Goal: Information Seeking & Learning: Learn about a topic

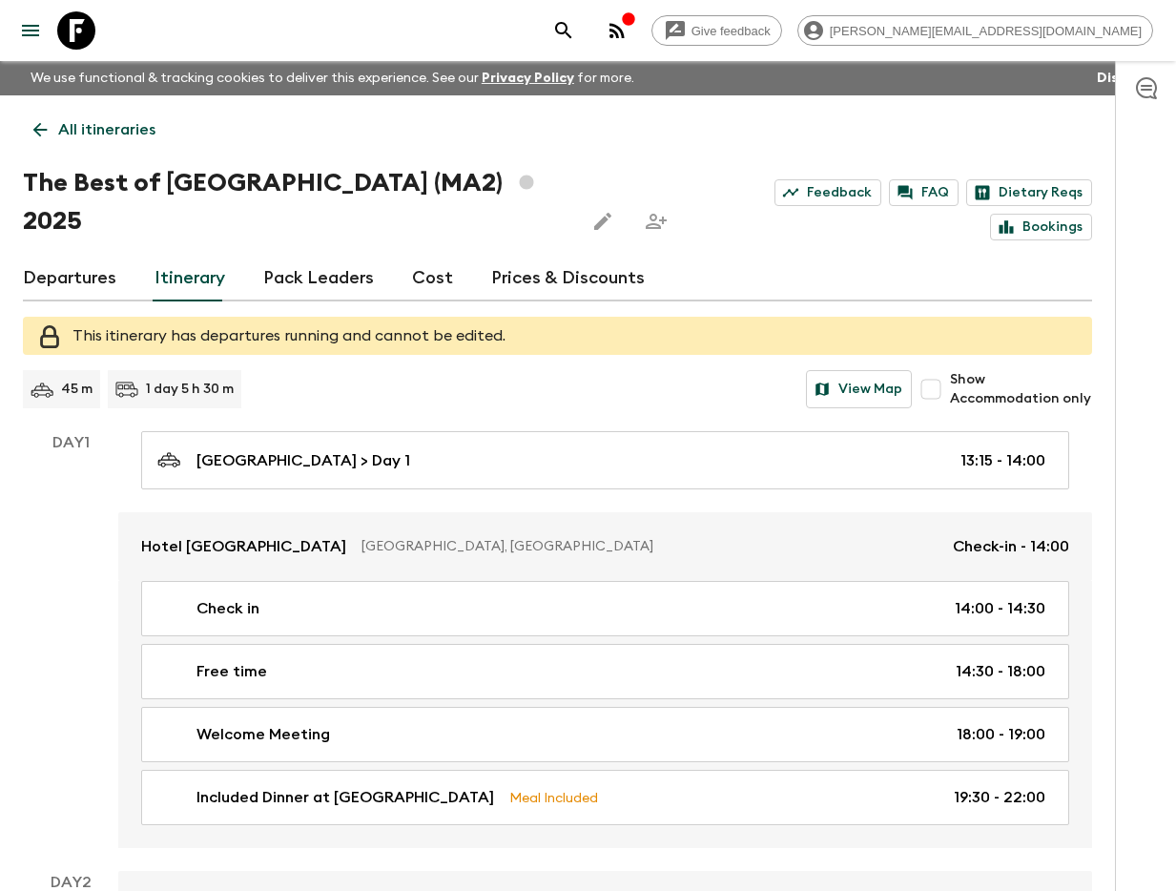
click at [575, 25] on icon "search adventures" at bounding box center [563, 30] width 23 height 23
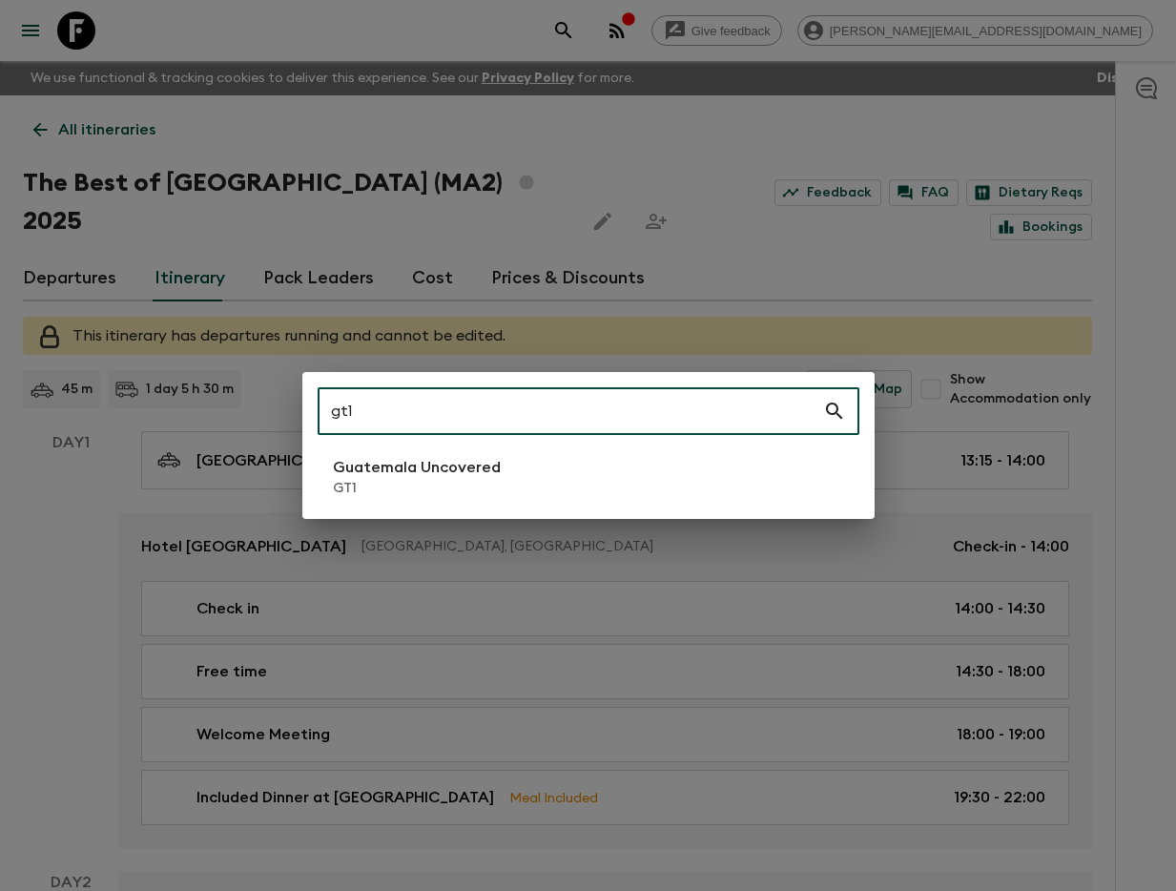
type input "gt1"
click at [467, 478] on p "Guatemala Uncovered" at bounding box center [417, 467] width 168 height 23
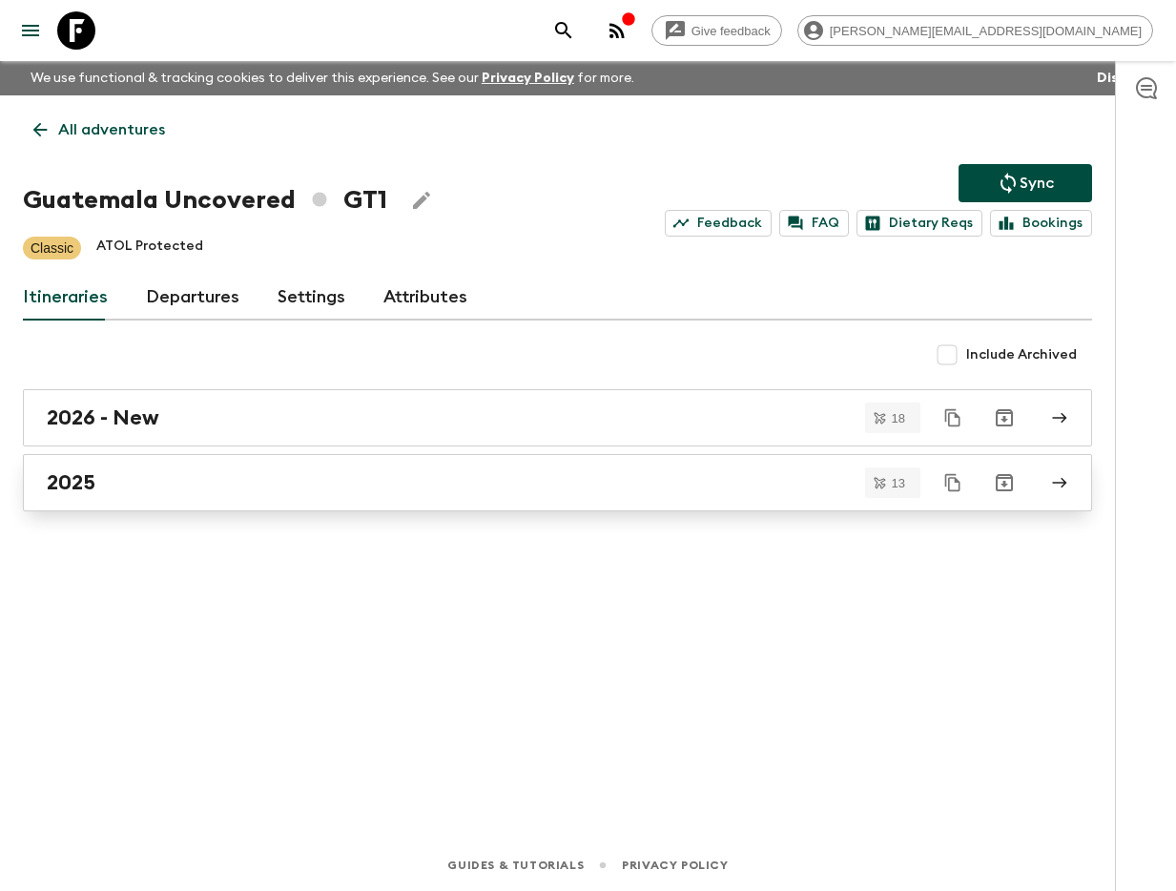
click at [476, 474] on div "2025" at bounding box center [539, 482] width 985 height 25
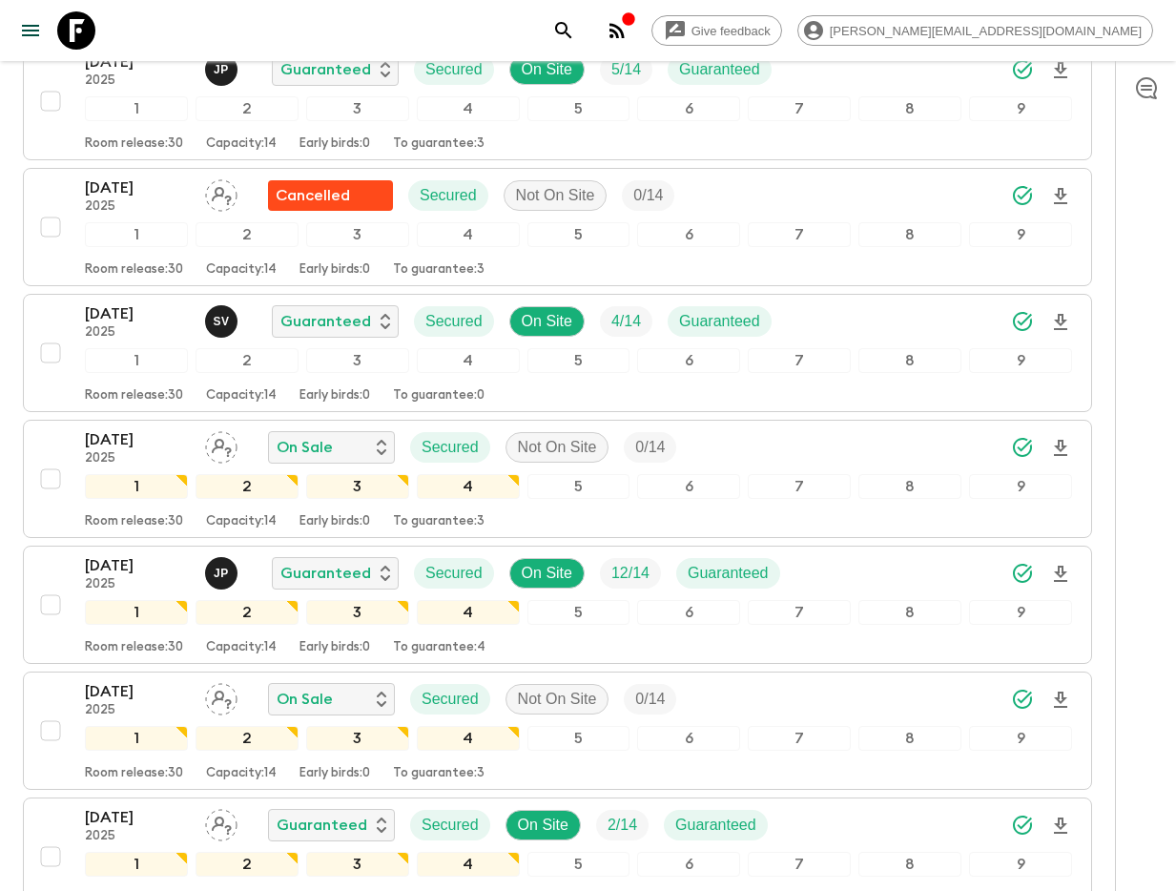
scroll to position [739, 0]
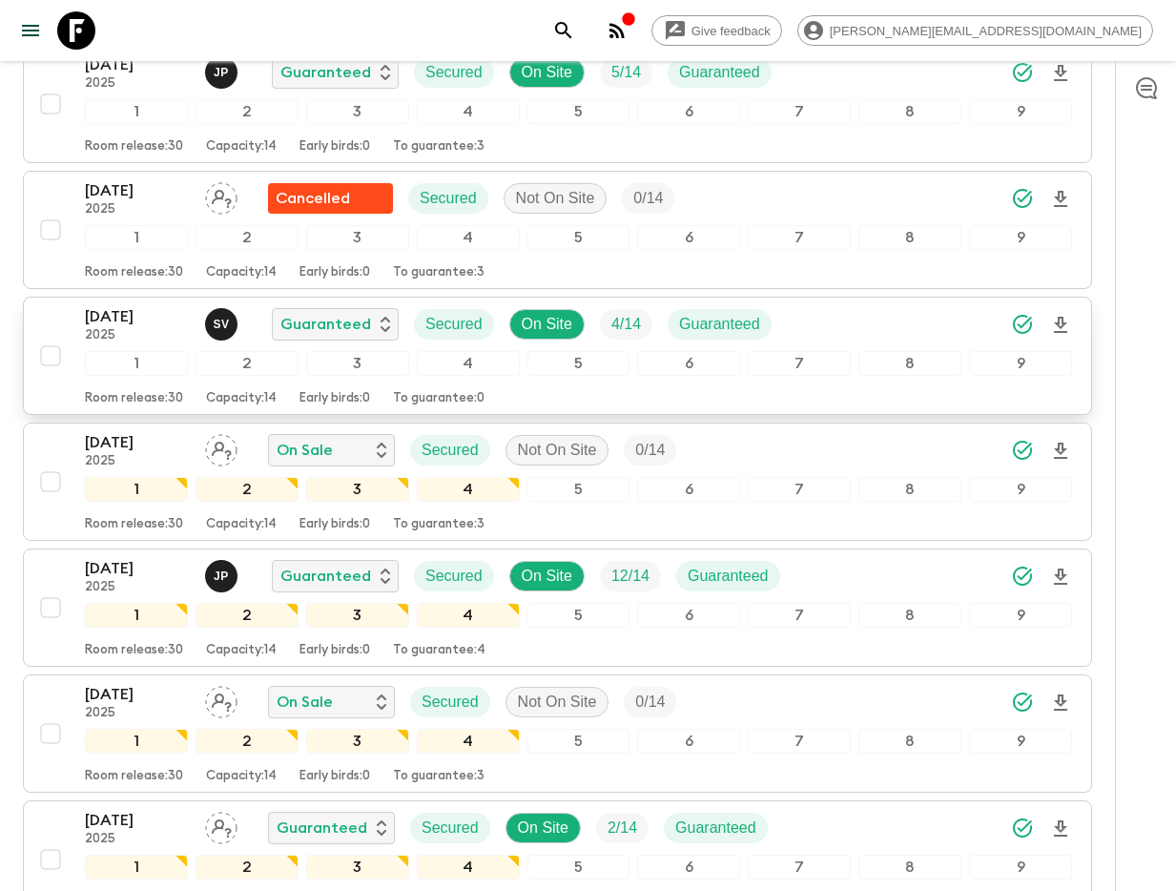
click at [93, 309] on p "[DATE]" at bounding box center [137, 316] width 105 height 23
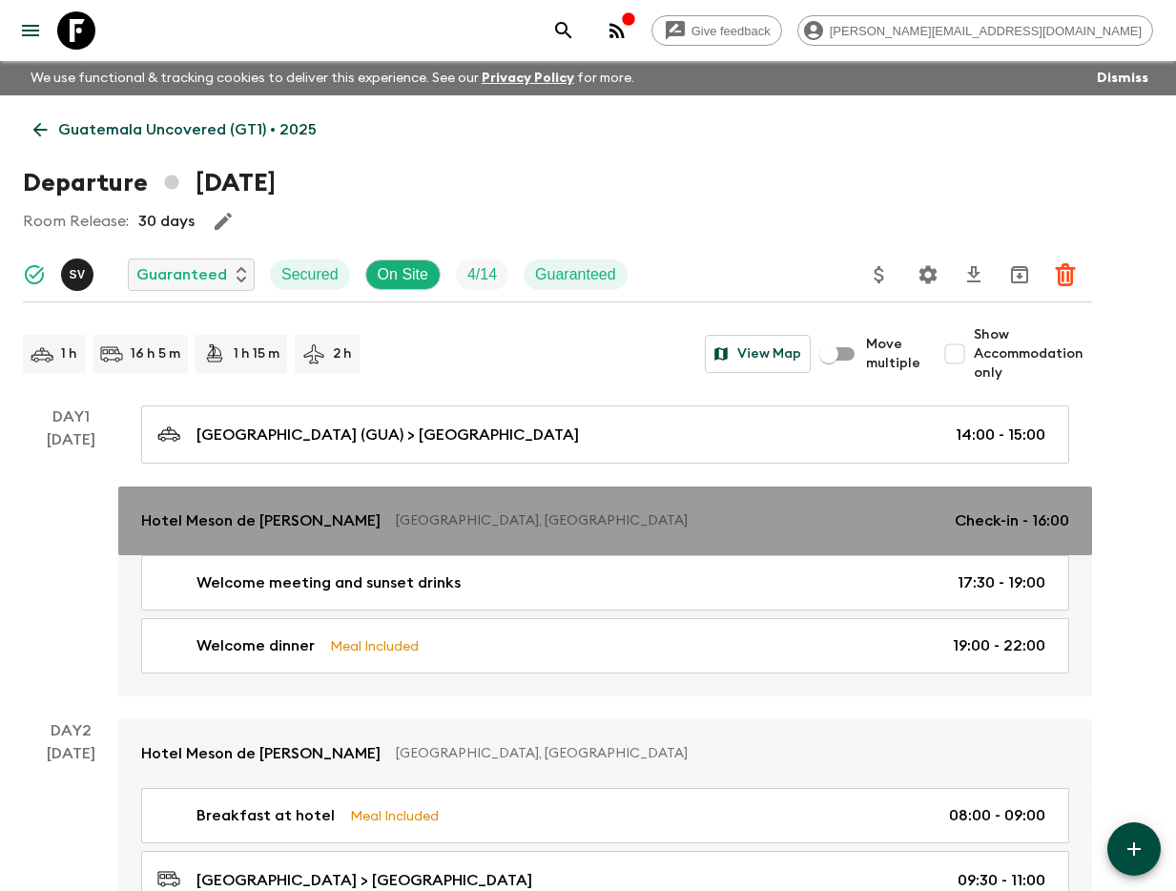
click at [216, 542] on link "Hotel [GEOGRAPHIC_DATA][PERSON_NAME], [GEOGRAPHIC_DATA] Check-in - 16:00" at bounding box center [605, 520] width 974 height 69
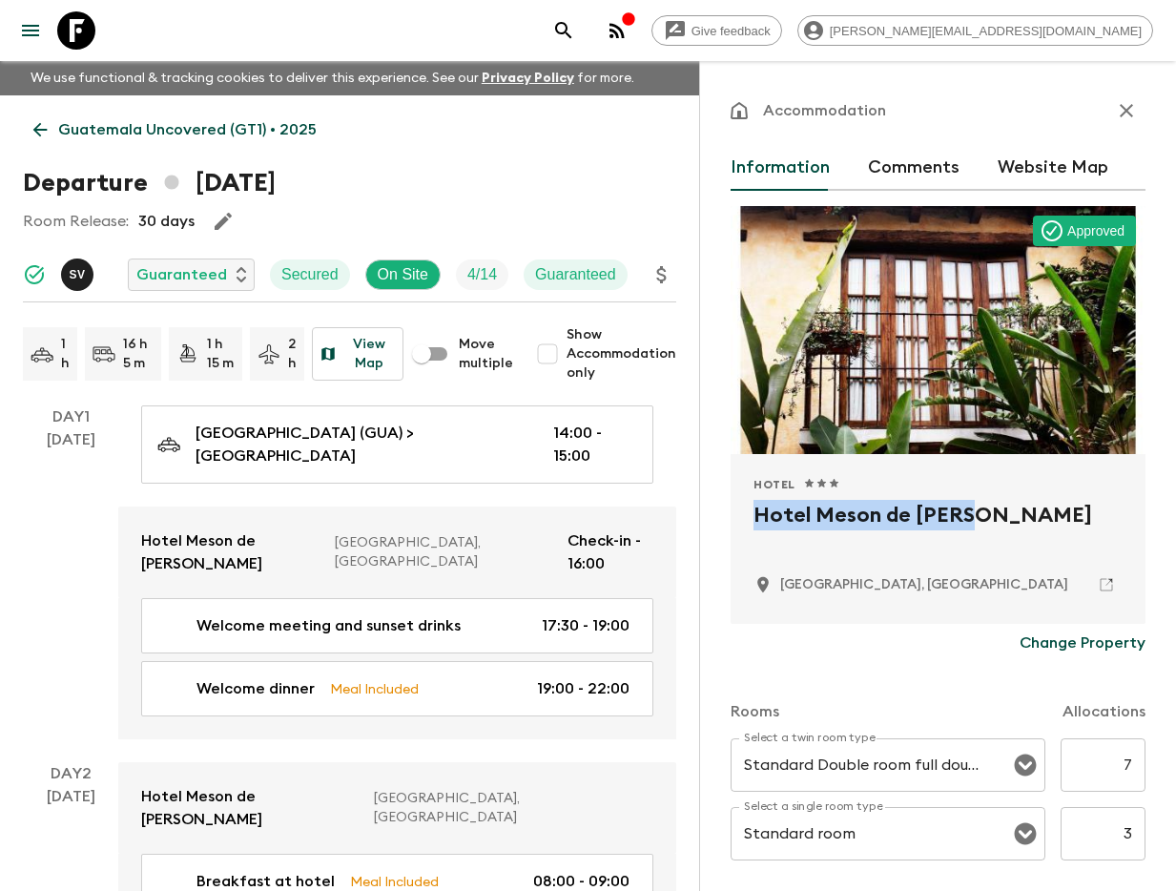
drag, startPoint x: 751, startPoint y: 518, endPoint x: 1015, endPoint y: 514, distance: 264.2
click at [1015, 514] on div "Hotel 1 Star 2 Stars 3 Stars 4 Stars 5 Stars Hotel Meson de [PERSON_NAME] [GEOG…" at bounding box center [938, 539] width 415 height 170
copy h2 "Hotel Meson de [PERSON_NAME]"
drag, startPoint x: 1133, startPoint y: 96, endPoint x: 627, endPoint y: 191, distance: 515.2
click at [1133, 96] on button "button" at bounding box center [1126, 111] width 38 height 38
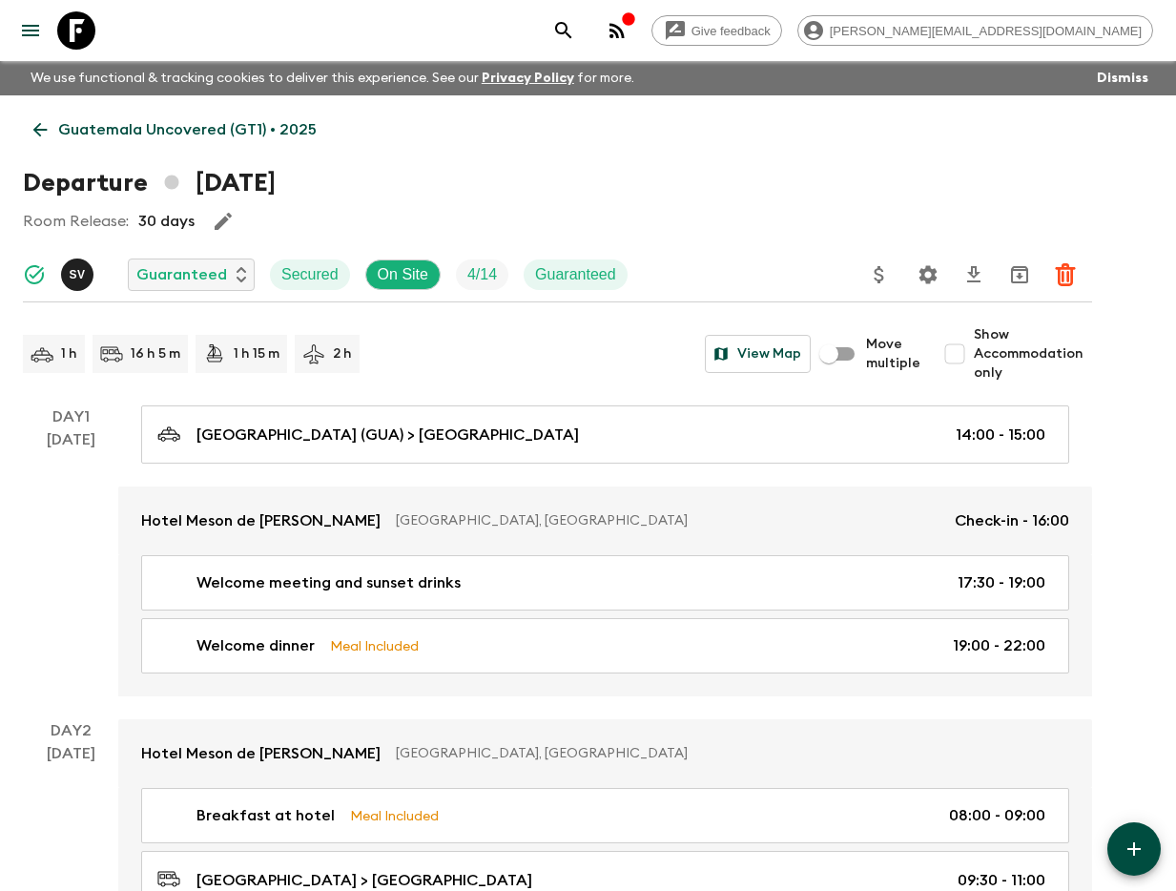
scroll to position [2808, 0]
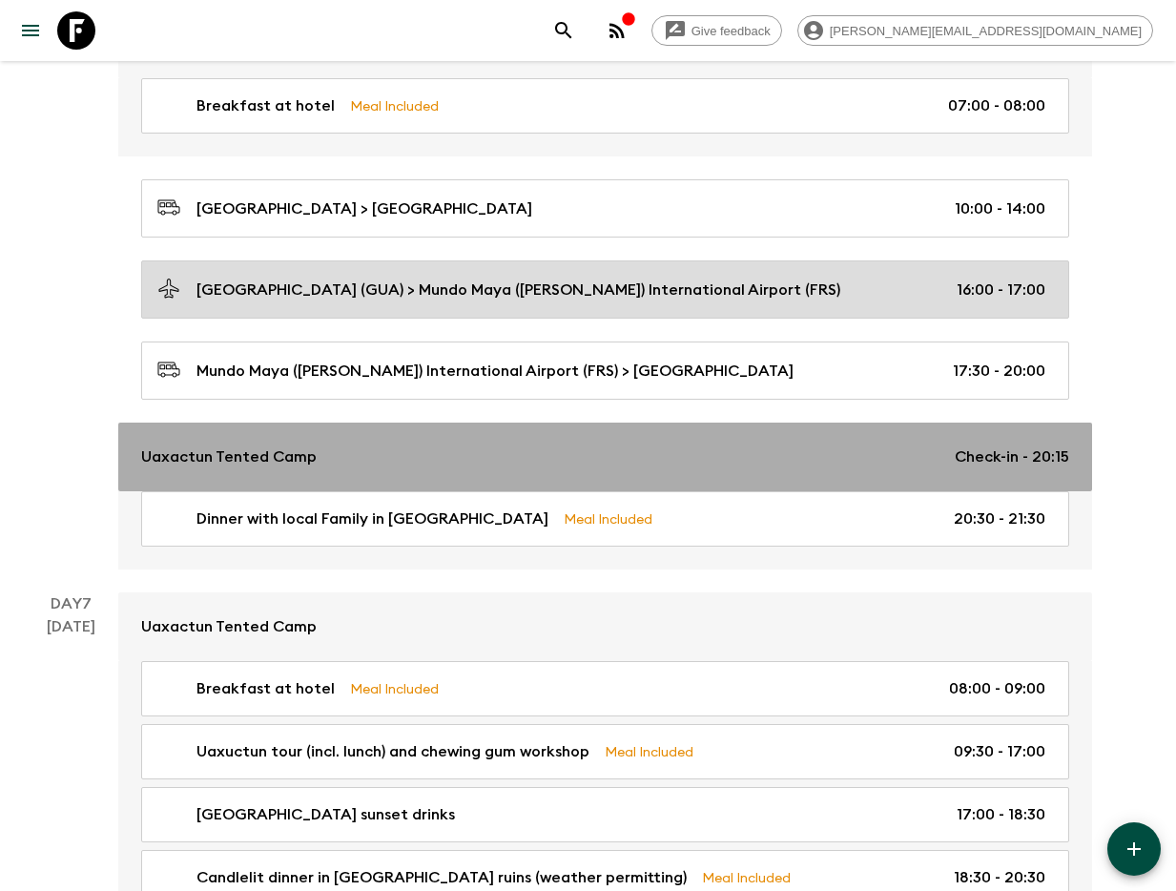
click at [334, 445] on div "Uaxactun Tented Camp Check-in - 20:15" at bounding box center [605, 456] width 928 height 23
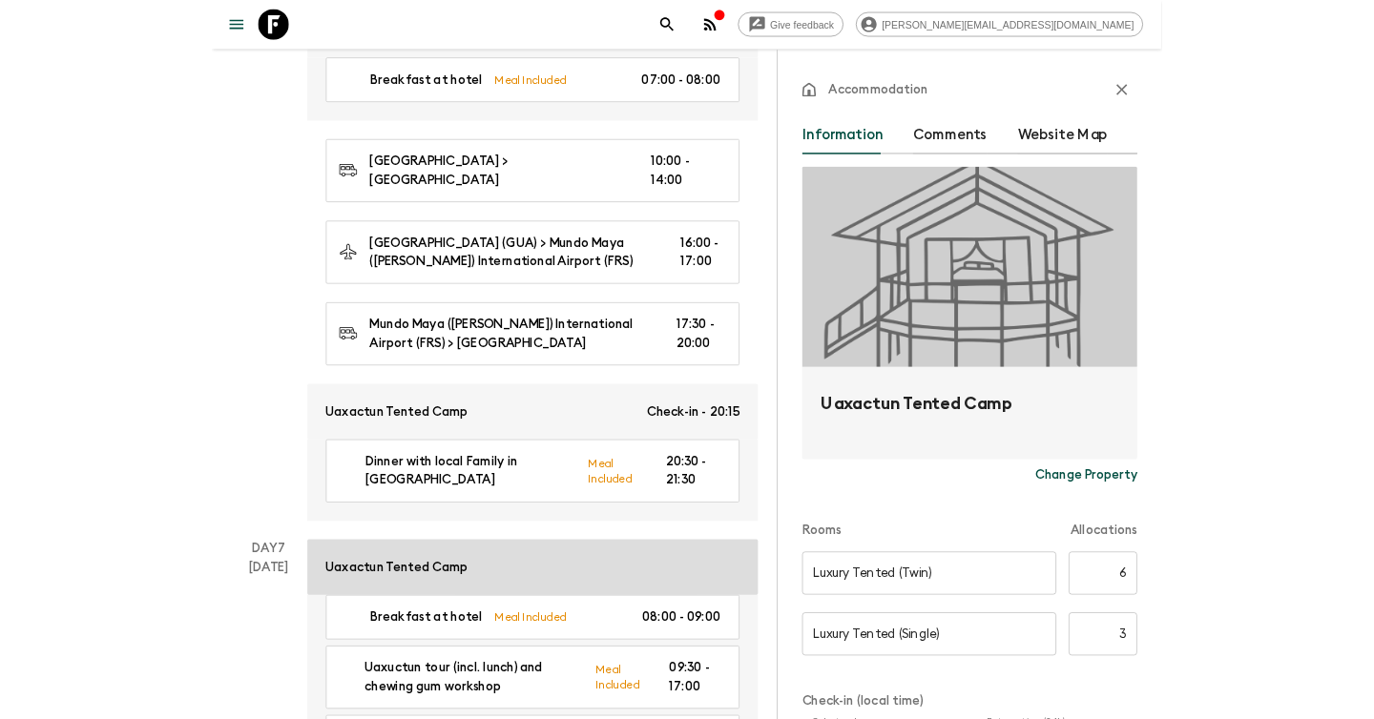
scroll to position [3215, 0]
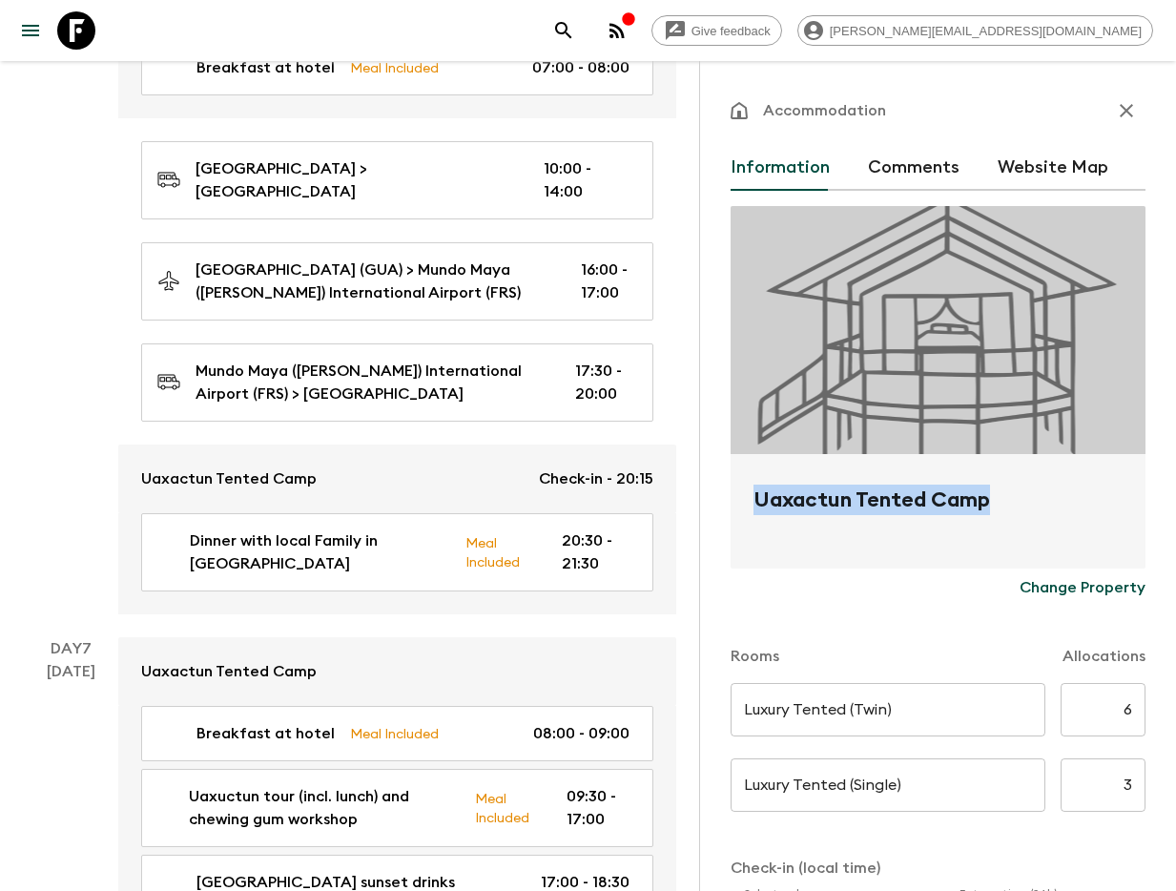
drag, startPoint x: 748, startPoint y: 500, endPoint x: 1001, endPoint y: 501, distance: 252.8
click at [1004, 500] on div "Uaxactun Tented Camp" at bounding box center [938, 511] width 415 height 114
copy h2 "Uaxactun Tented Camp"
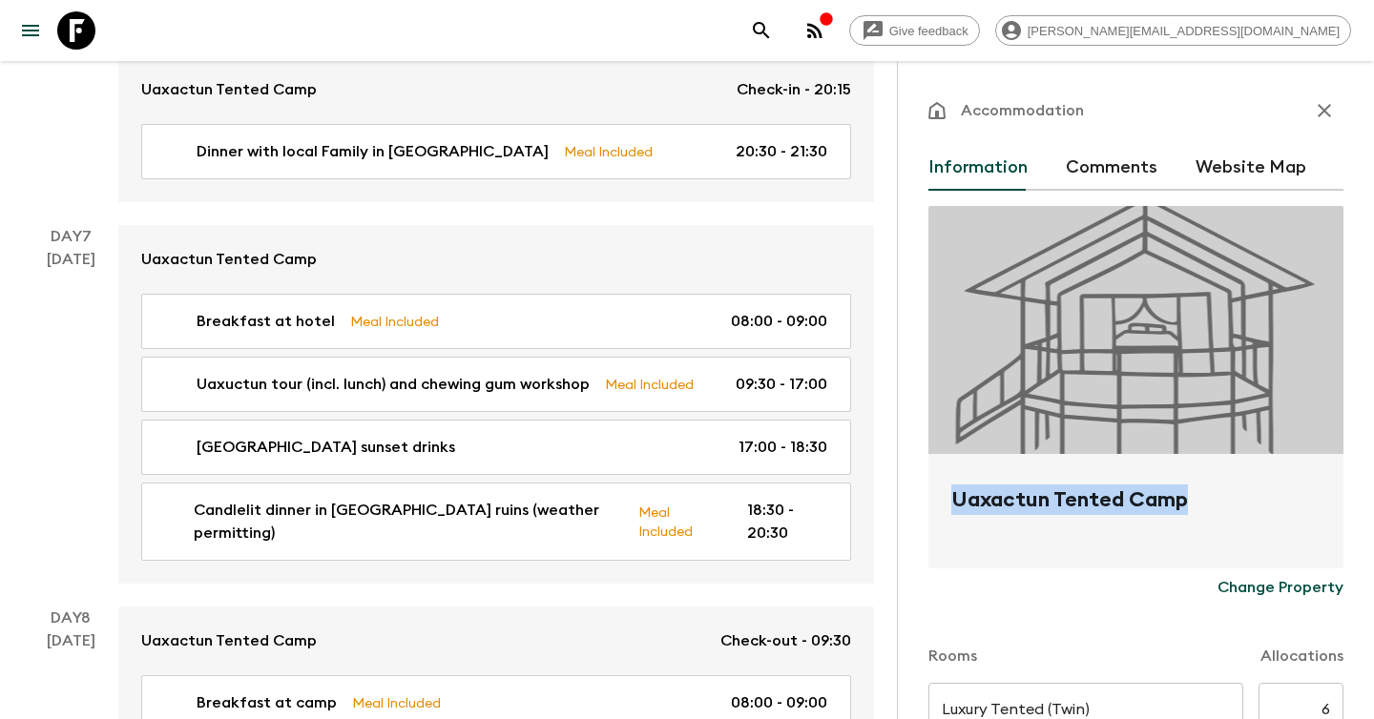
click at [773, 36] on icon "search adventures" at bounding box center [761, 30] width 23 height 23
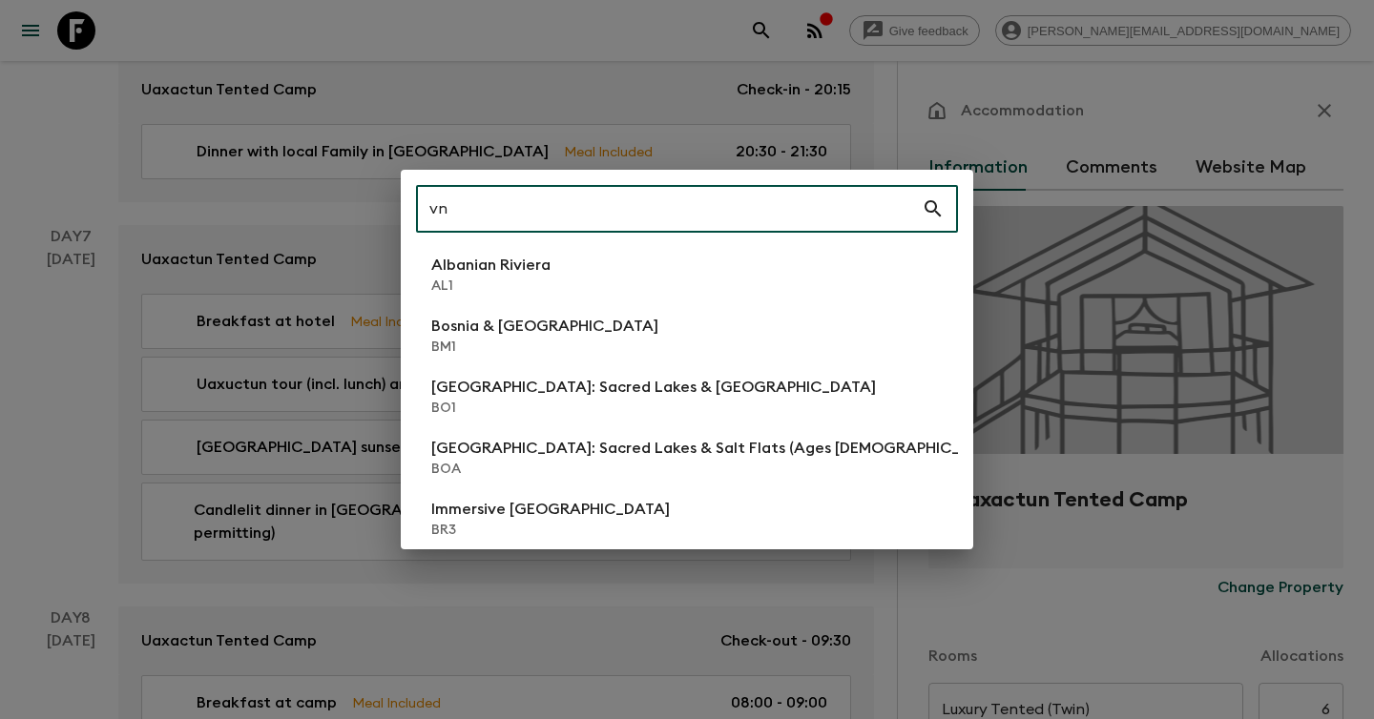
type input "vn1"
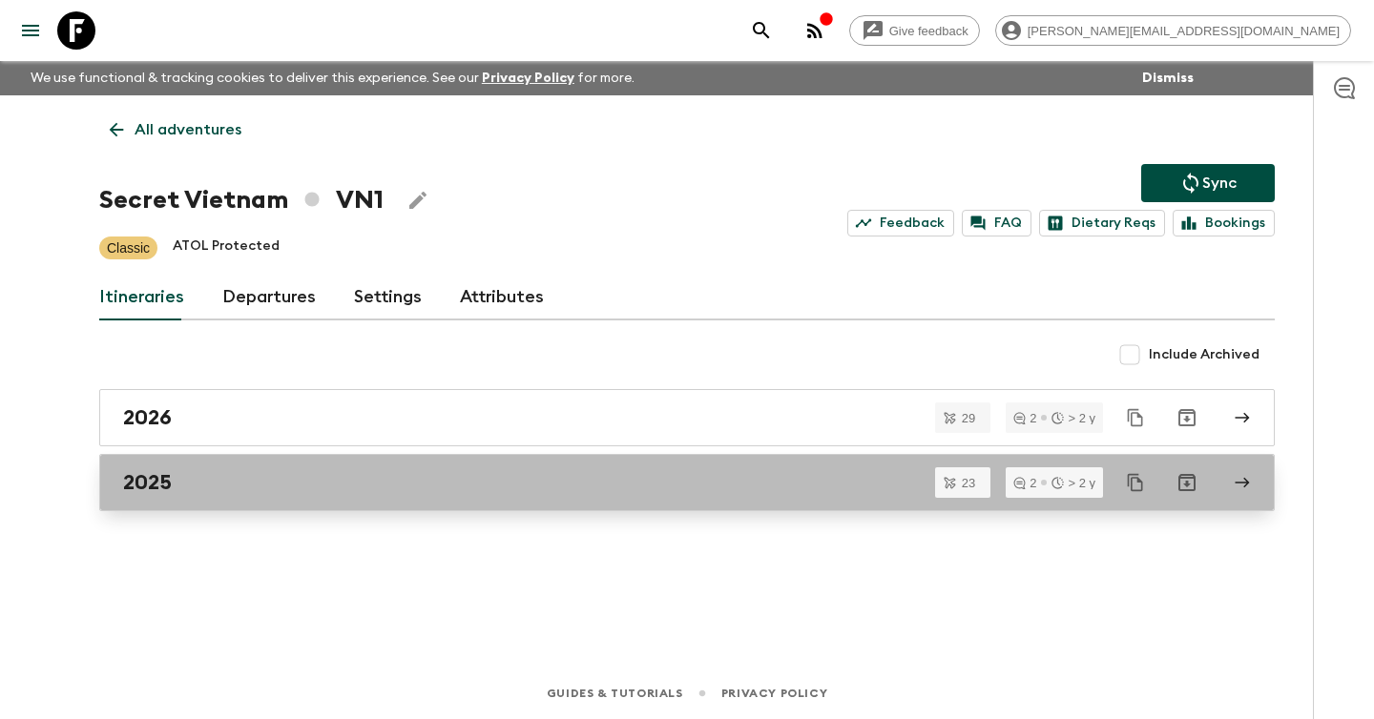
click at [372, 485] on div "2025" at bounding box center [668, 482] width 1091 height 25
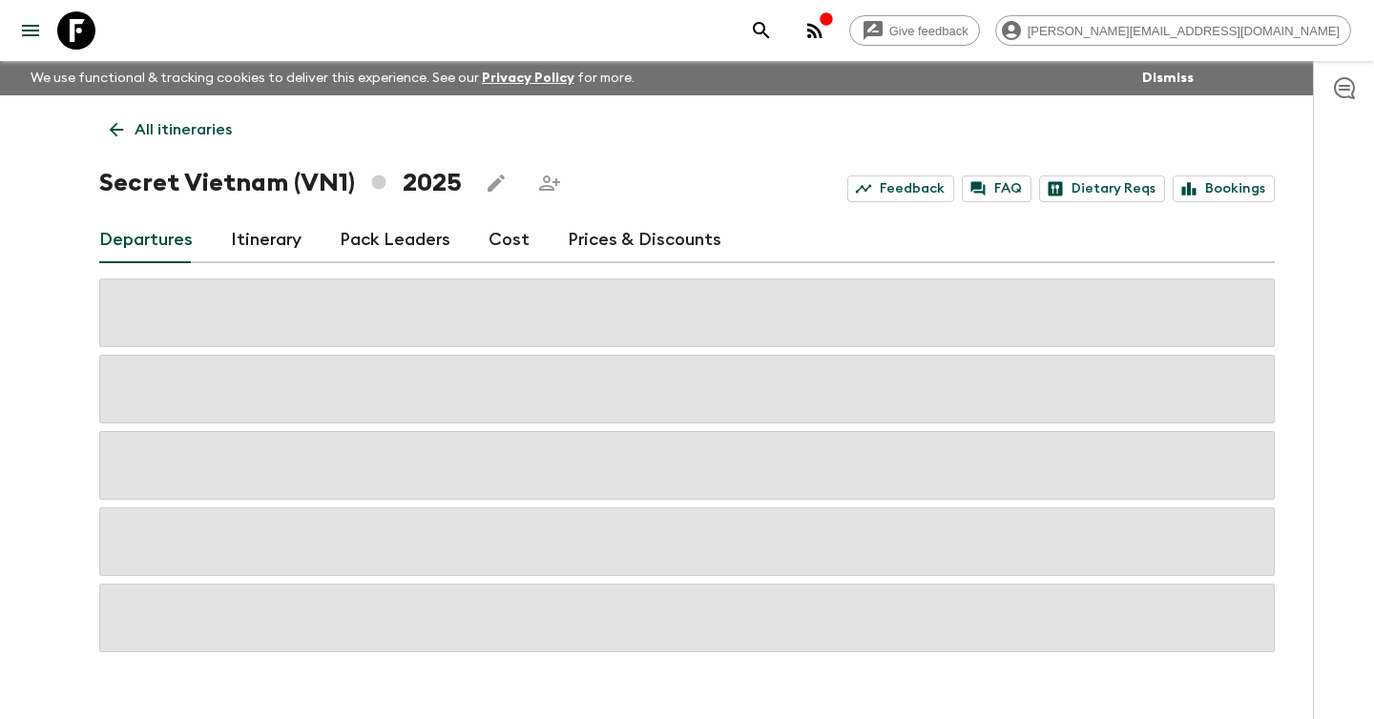
click at [259, 240] on link "Itinerary" at bounding box center [266, 240] width 71 height 46
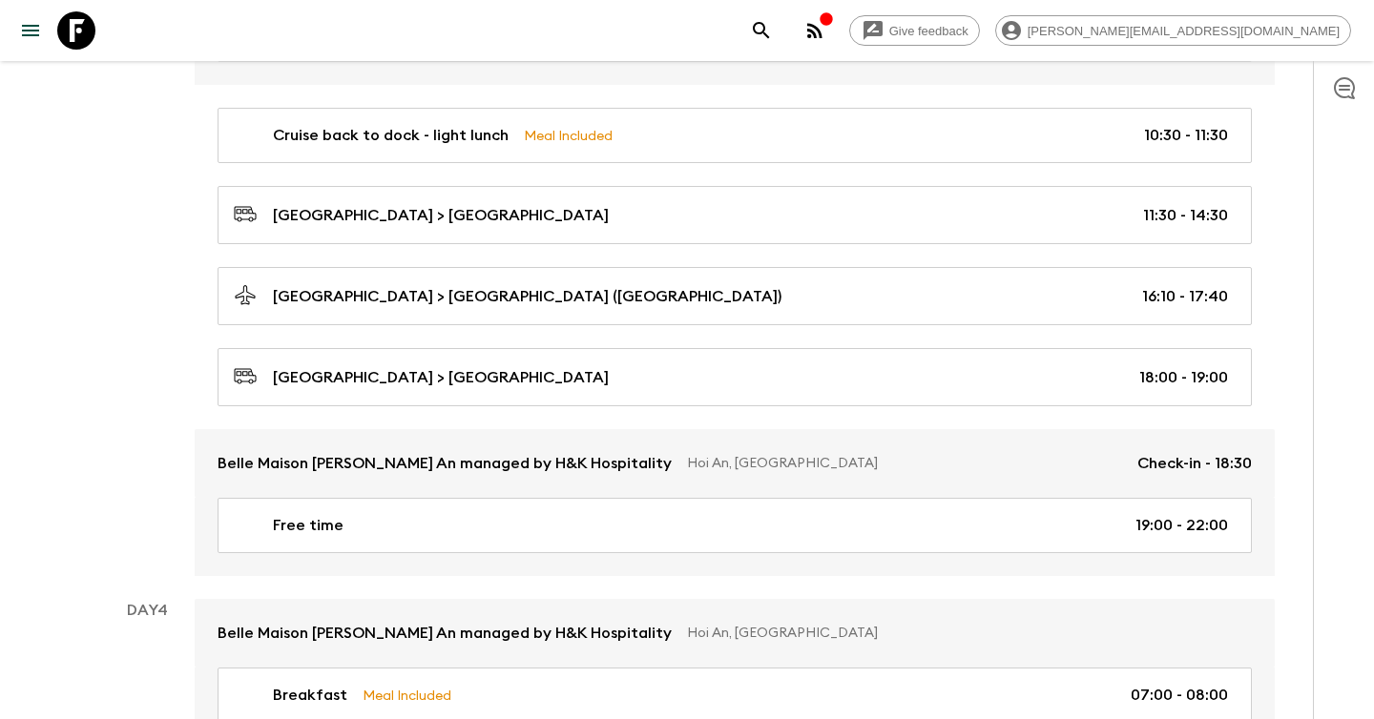
scroll to position [1765, 0]
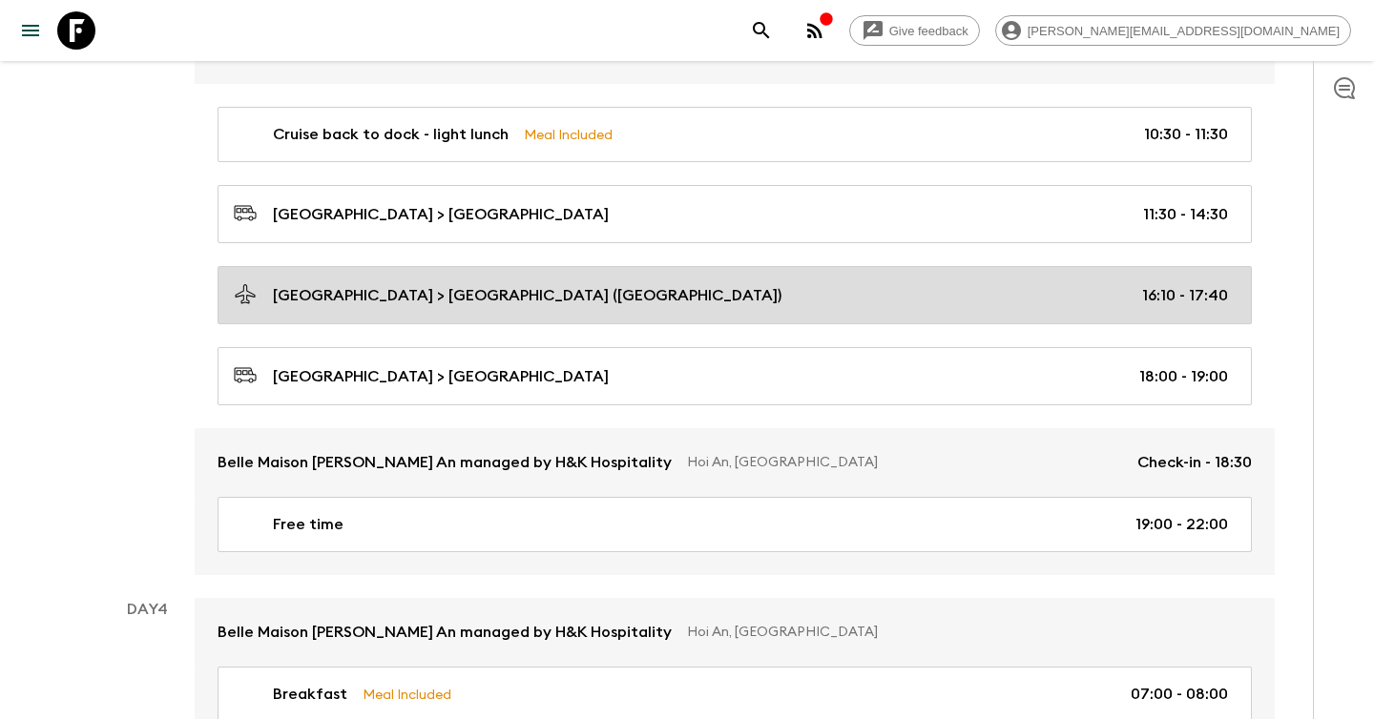
click at [715, 302] on div "[GEOGRAPHIC_DATA] > [GEOGRAPHIC_DATA] ([GEOGRAPHIC_DATA]) 16:10 - 17:40" at bounding box center [731, 295] width 994 height 26
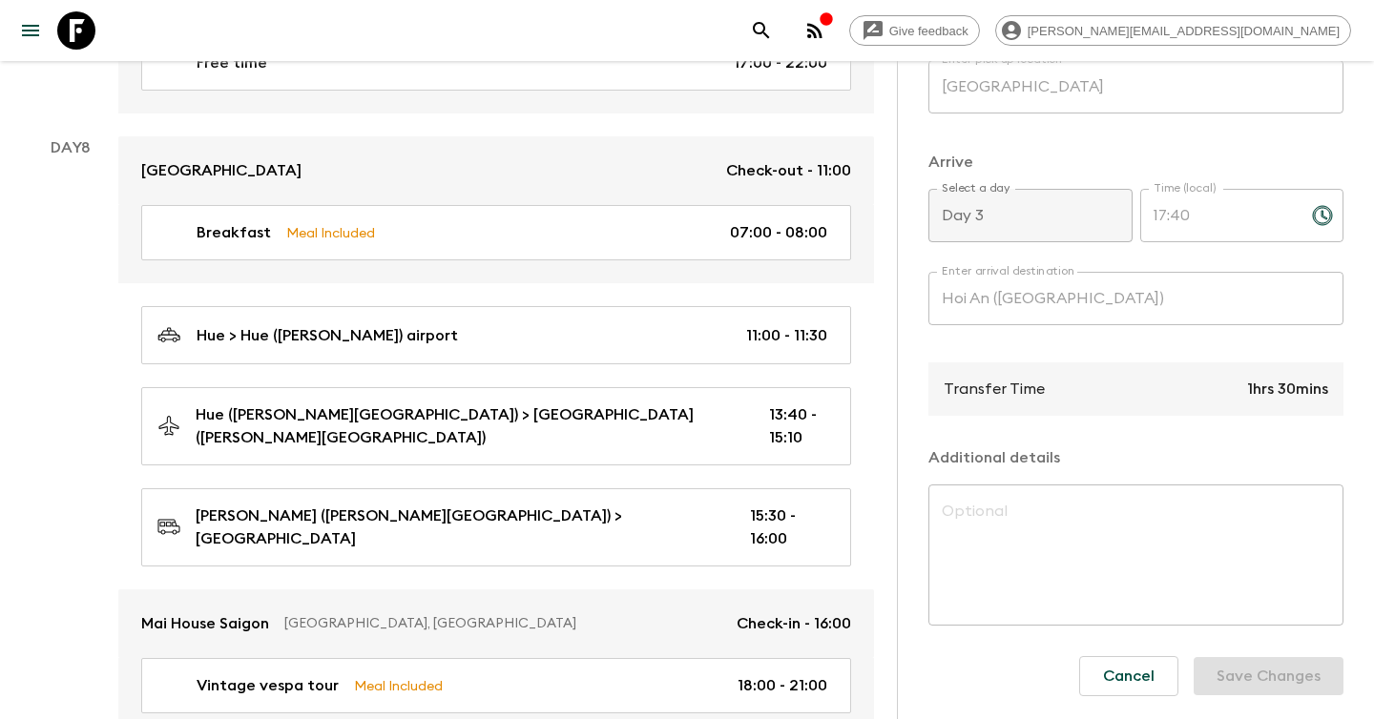
scroll to position [4315, 0]
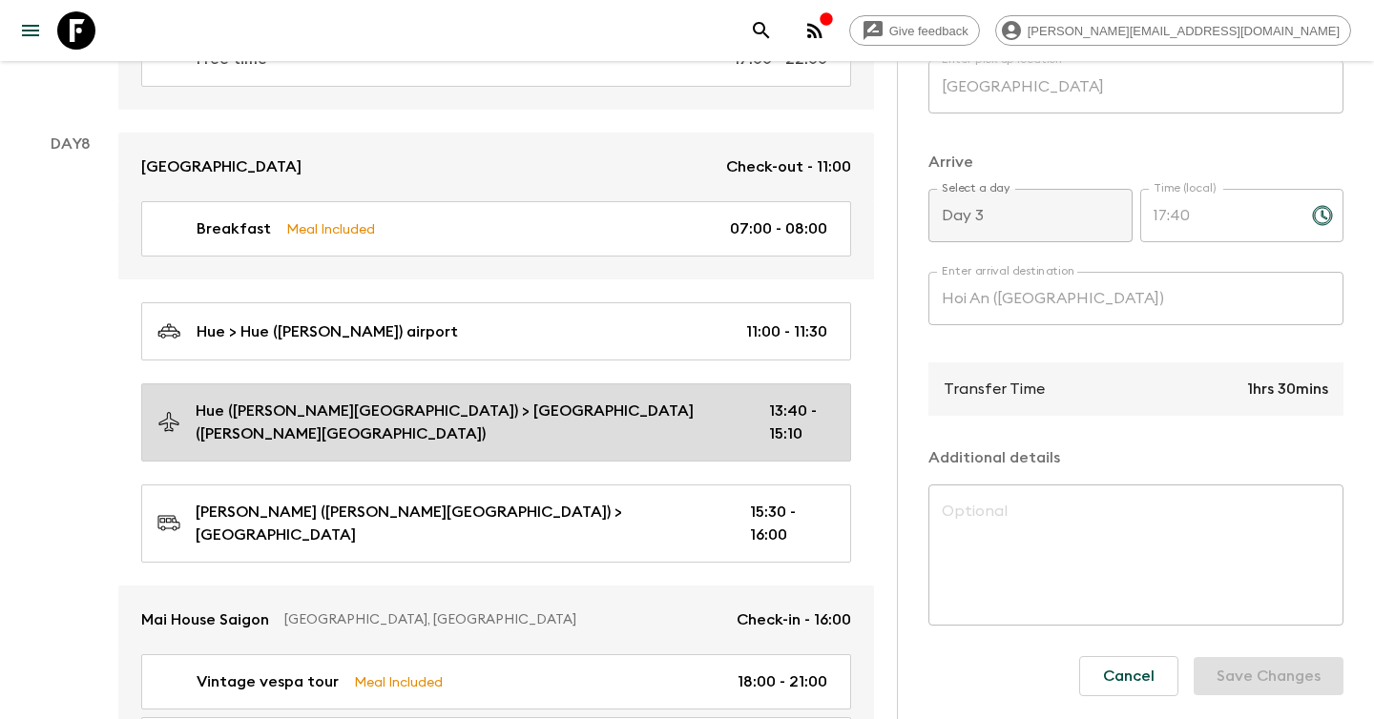
click at [703, 400] on div "Hue ([PERSON_NAME][GEOGRAPHIC_DATA]) > [GEOGRAPHIC_DATA] ([PERSON_NAME][GEOGRAP…" at bounding box center [492, 423] width 670 height 46
type input "Hue ([PERSON_NAME][GEOGRAPHIC_DATA])"
type input "[GEOGRAPHIC_DATA] ([GEOGRAPHIC_DATA])"
type input "Day 8"
type input "13:40"
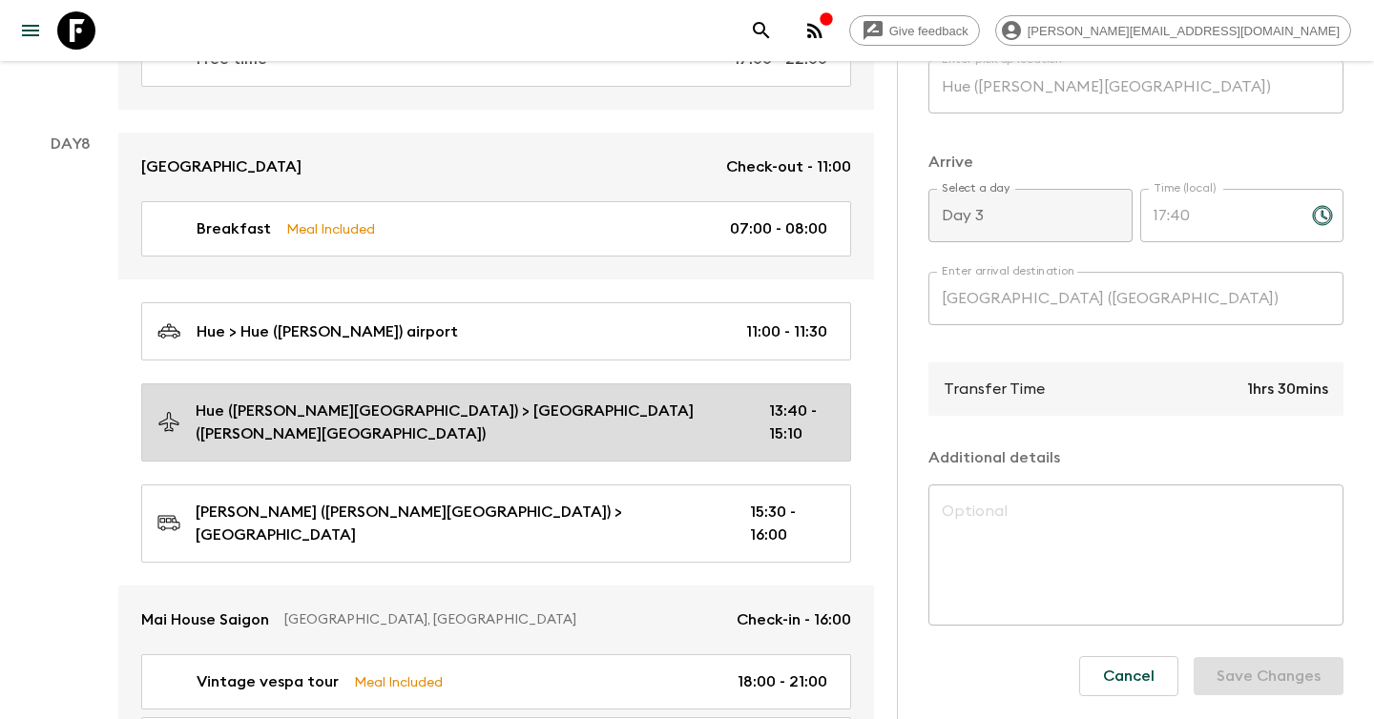
type input "Day 8"
type input "15:10"
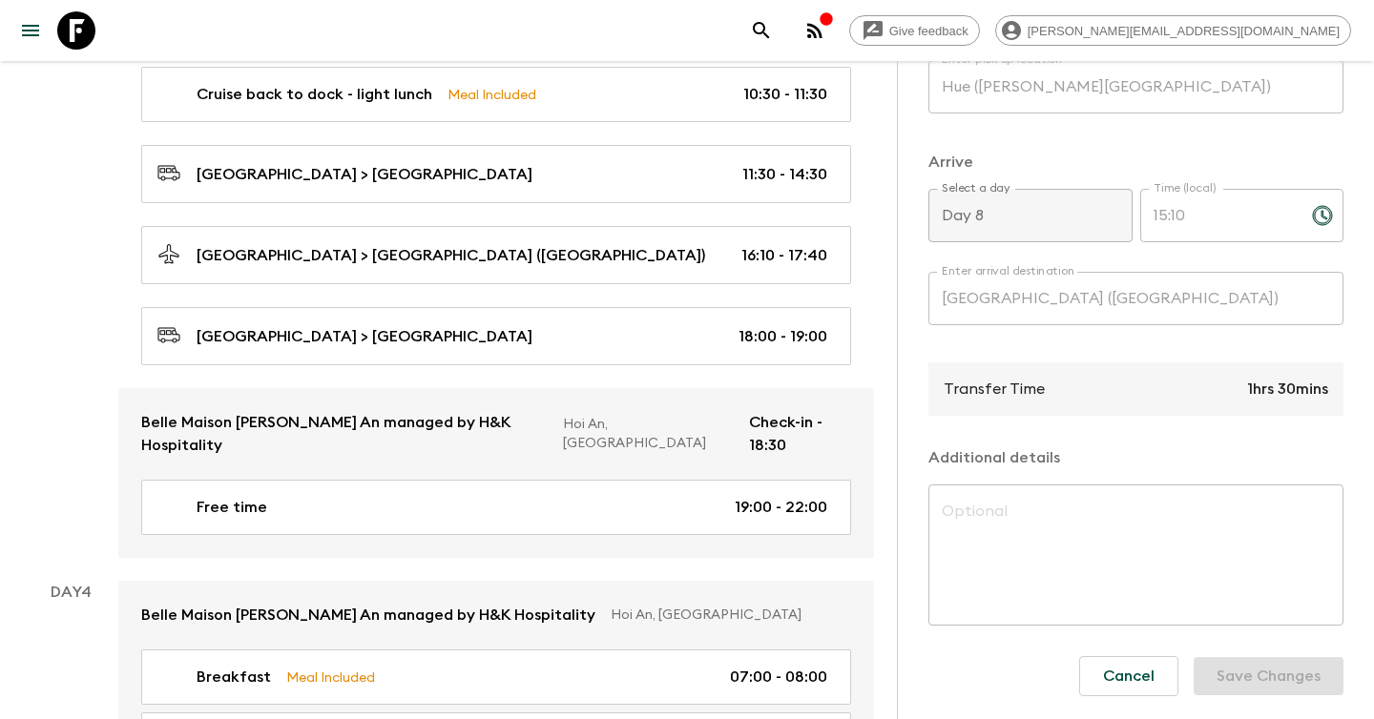
scroll to position [1905, 0]
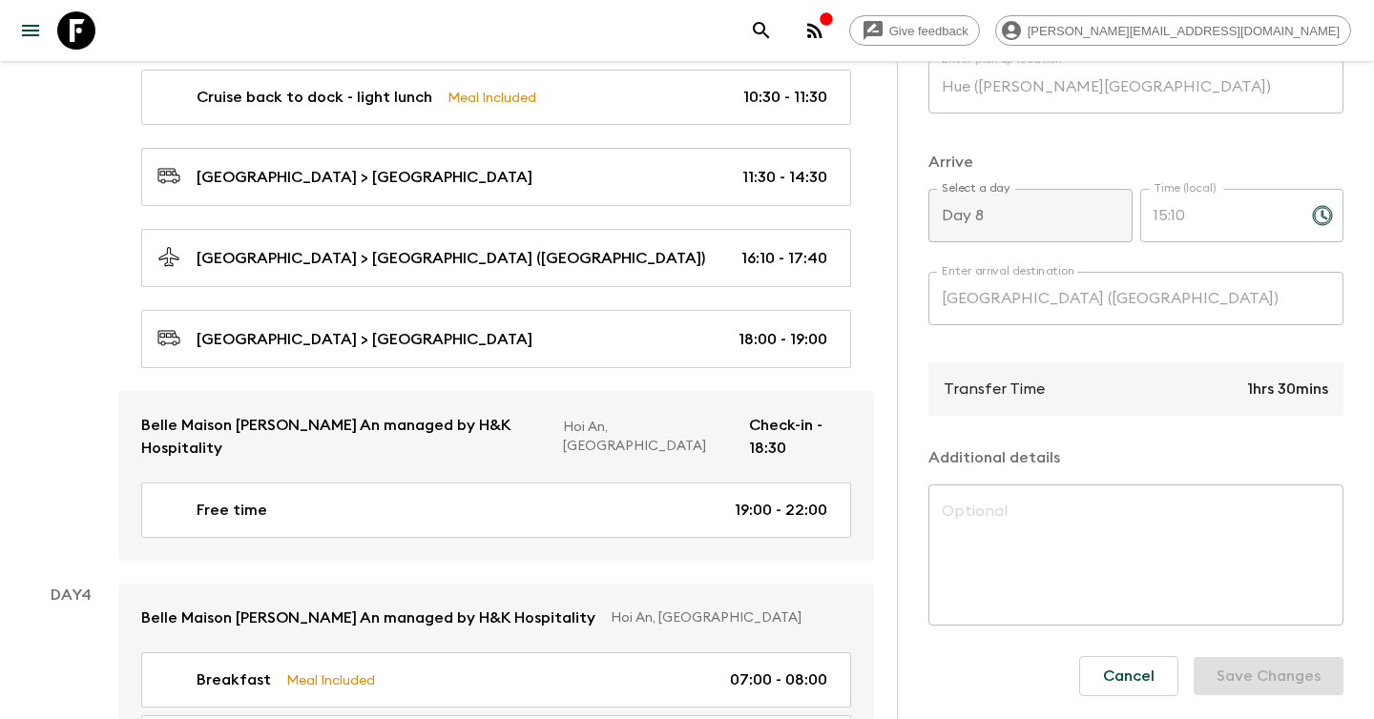
click at [614, 235] on link "[GEOGRAPHIC_DATA] > [GEOGRAPHIC_DATA] ([GEOGRAPHIC_DATA]) 16:10 - 17:40" at bounding box center [496, 258] width 710 height 58
type input "[GEOGRAPHIC_DATA]"
type input "Hoi An ([GEOGRAPHIC_DATA])"
type input "Day 3"
type input "16:10"
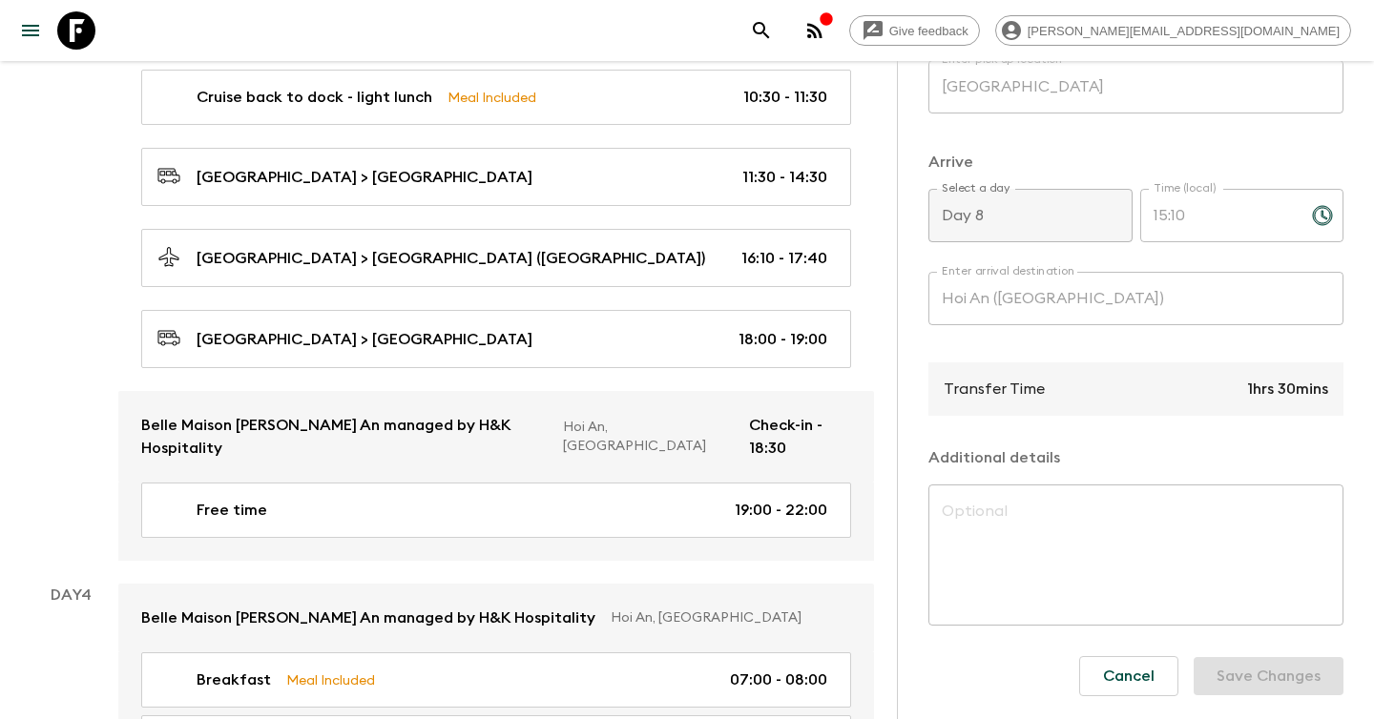
type input "Day 3"
type input "17:40"
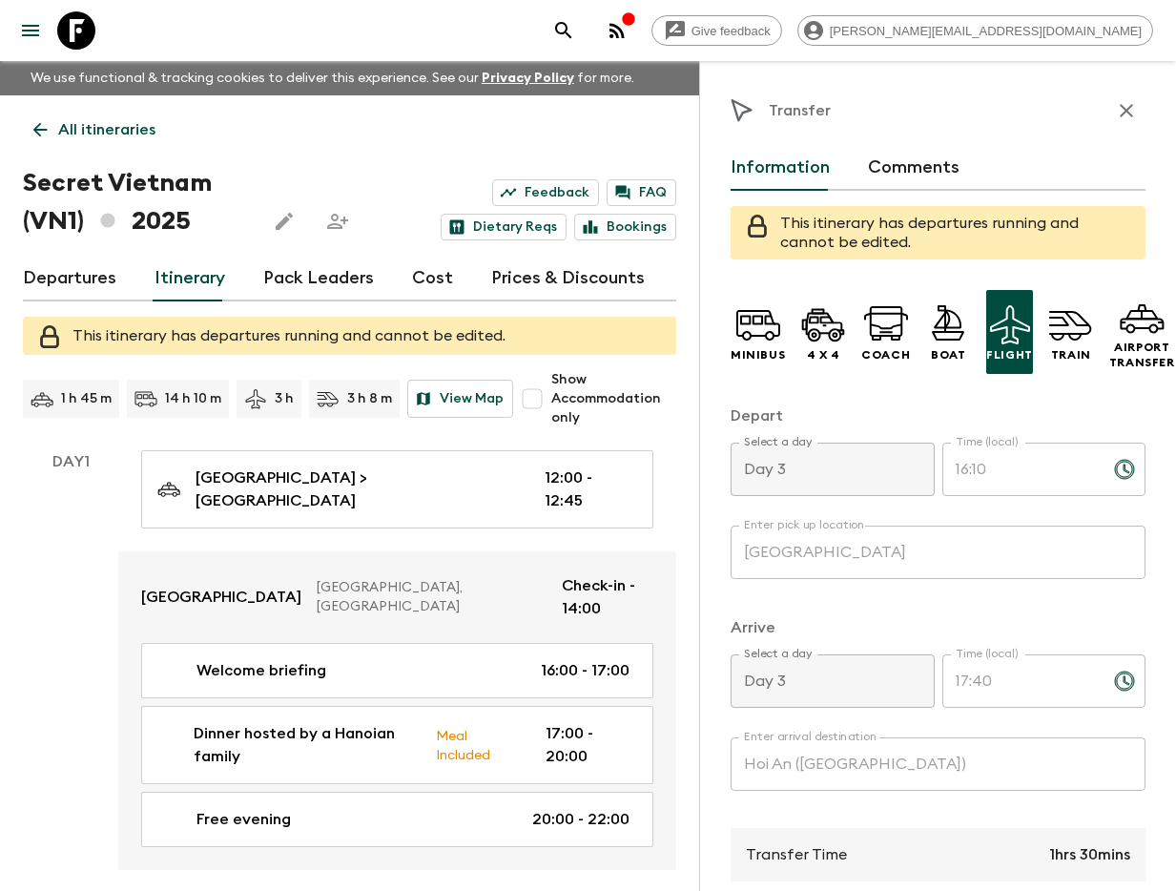
click at [583, 44] on button "search adventures" at bounding box center [564, 30] width 38 height 38
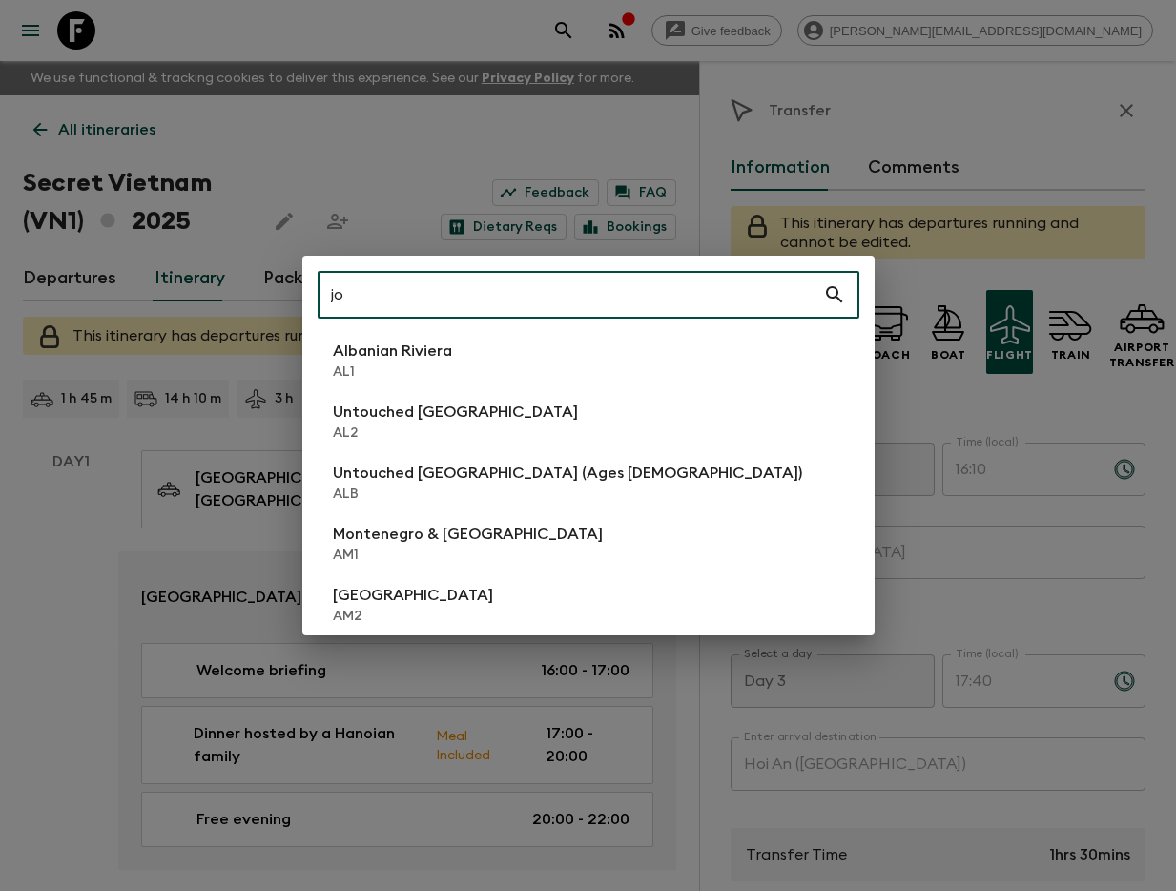
type input "jo1"
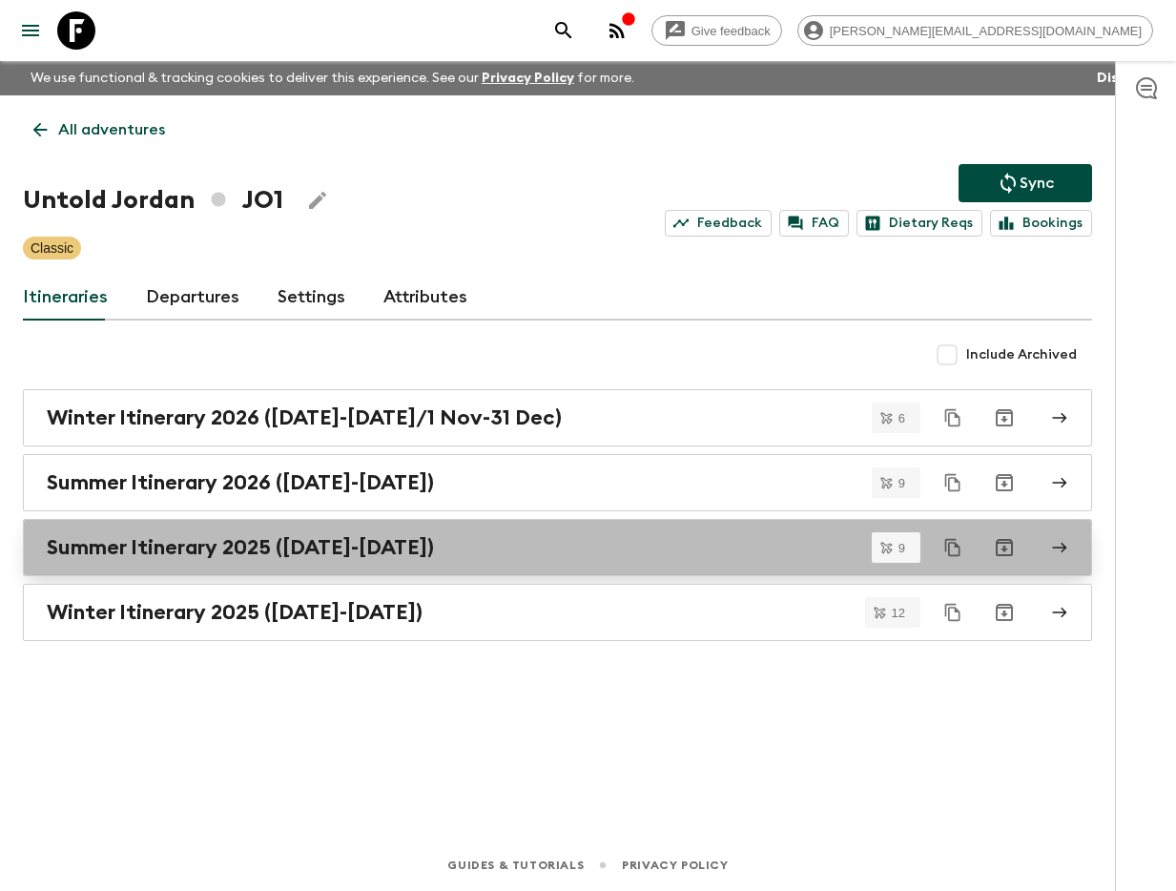
click at [398, 556] on h2 "Summer Itinerary 2025 (1 May-31 Oct)" at bounding box center [240, 547] width 387 height 25
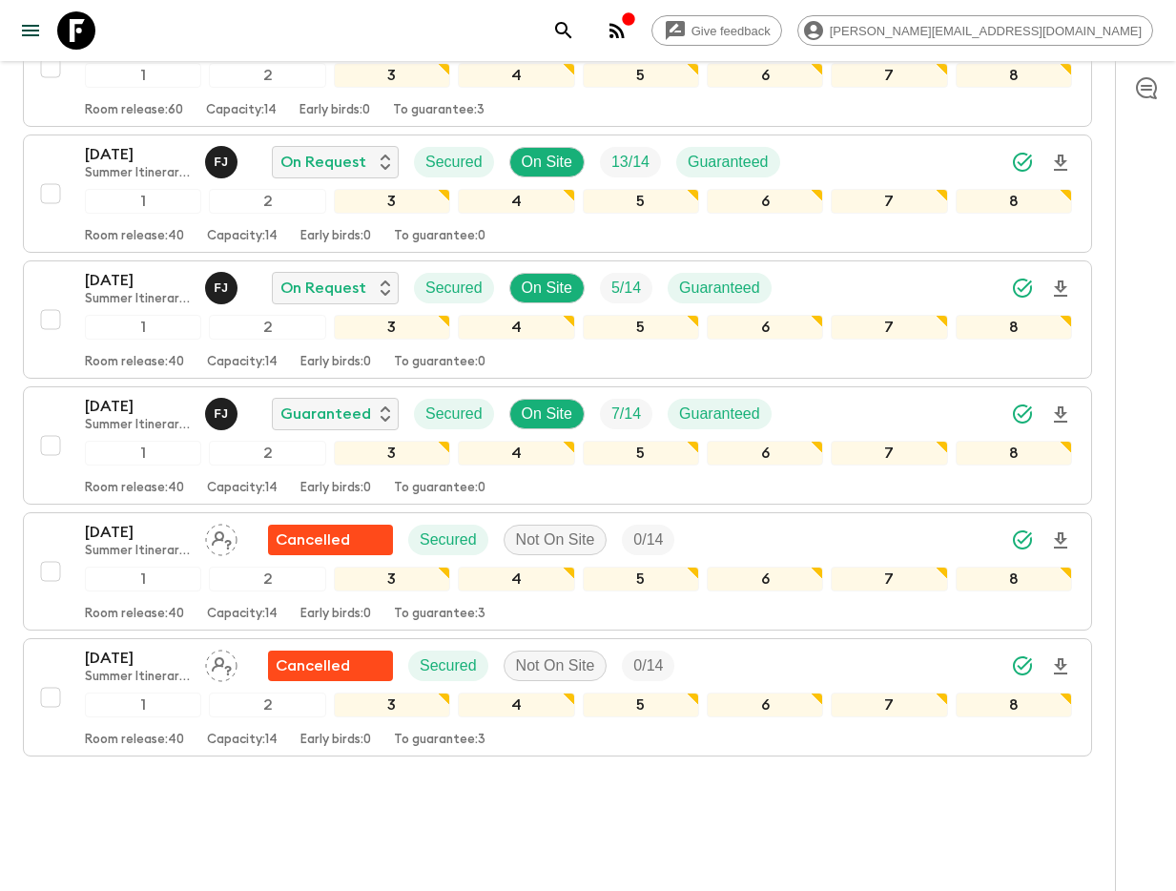
scroll to position [853, 0]
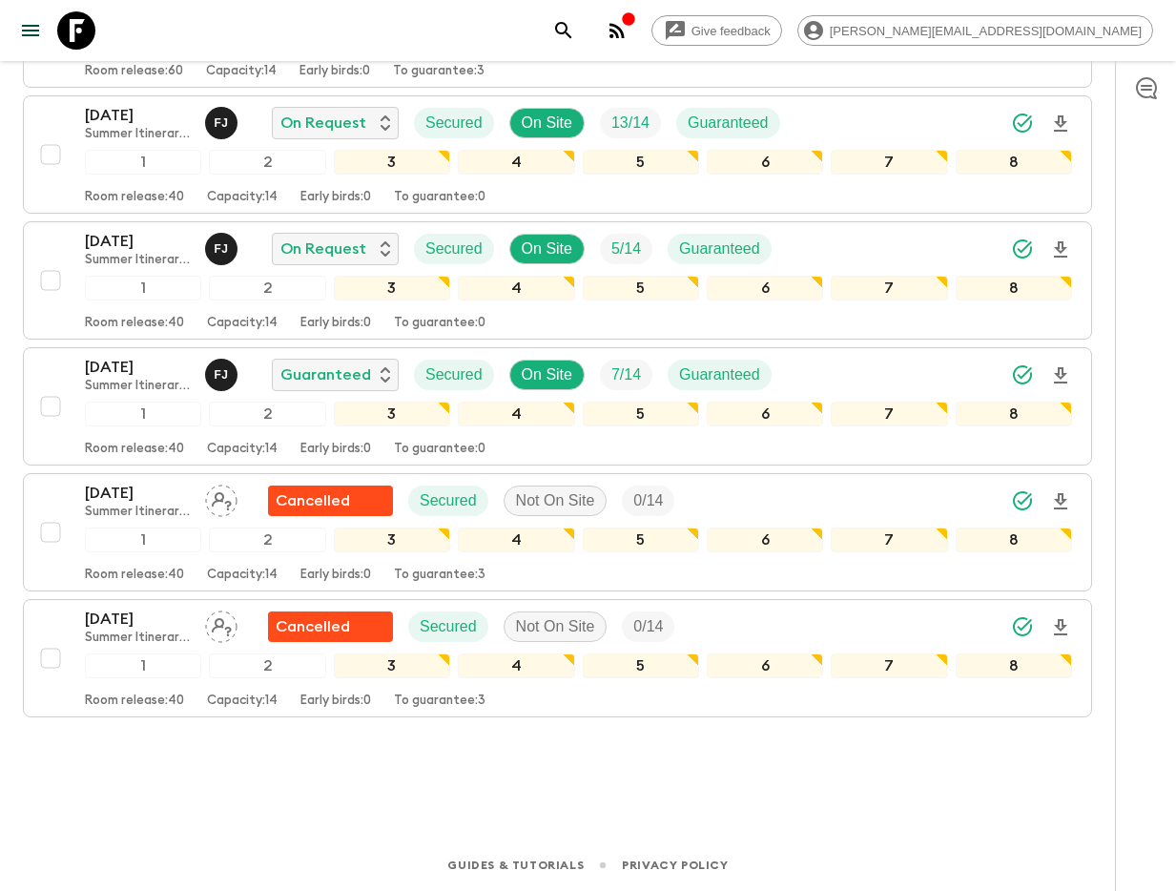
click at [130, 374] on p "[DATE]" at bounding box center [137, 367] width 105 height 23
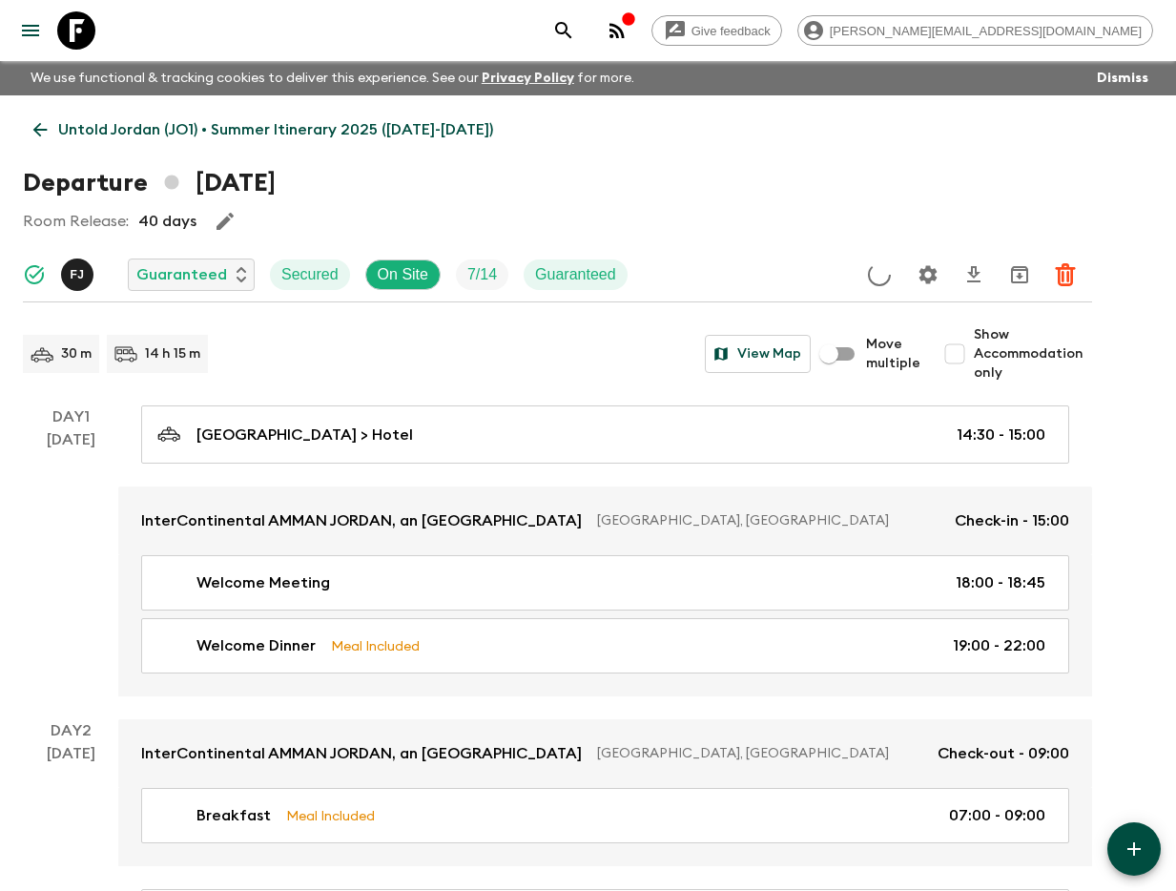
drag, startPoint x: 967, startPoint y: 341, endPoint x: 621, endPoint y: 365, distance: 347.1
click at [966, 341] on input "Show Accommodation only" at bounding box center [955, 354] width 38 height 38
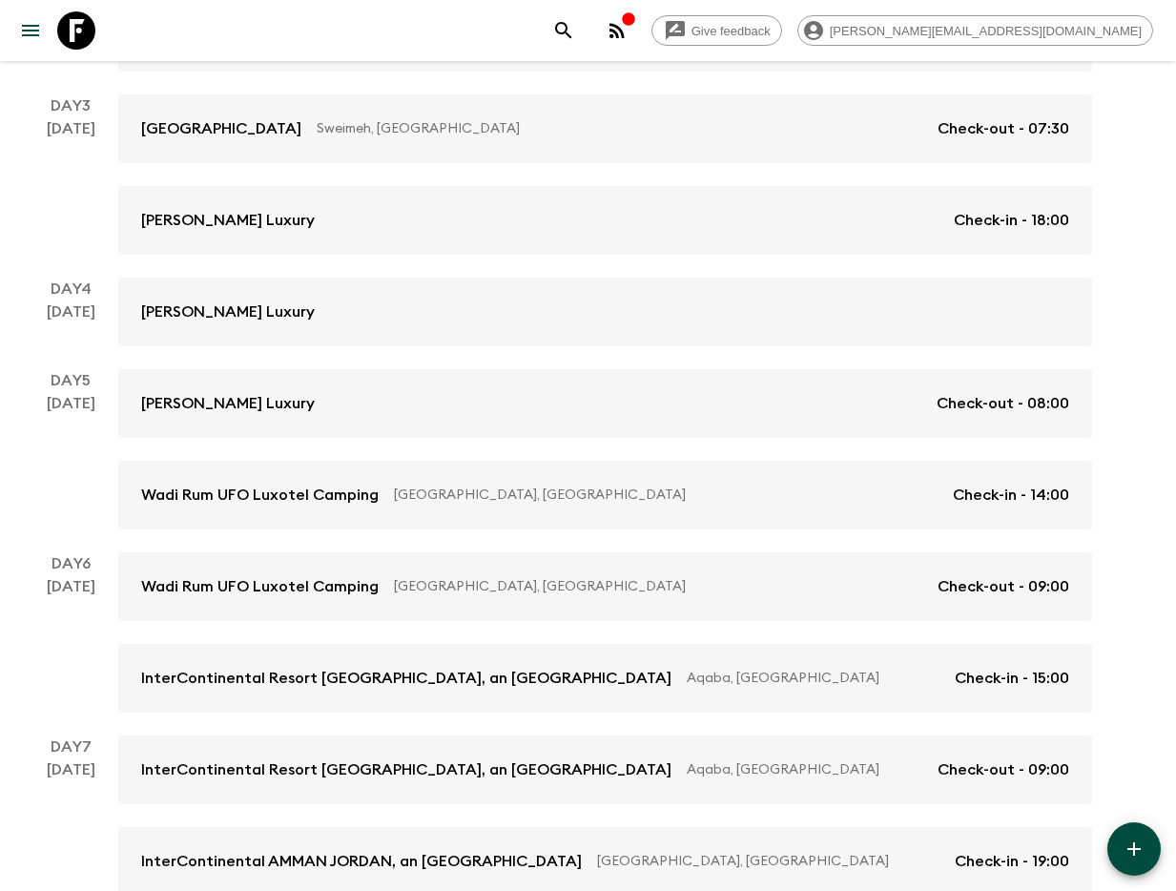
scroll to position [787, 0]
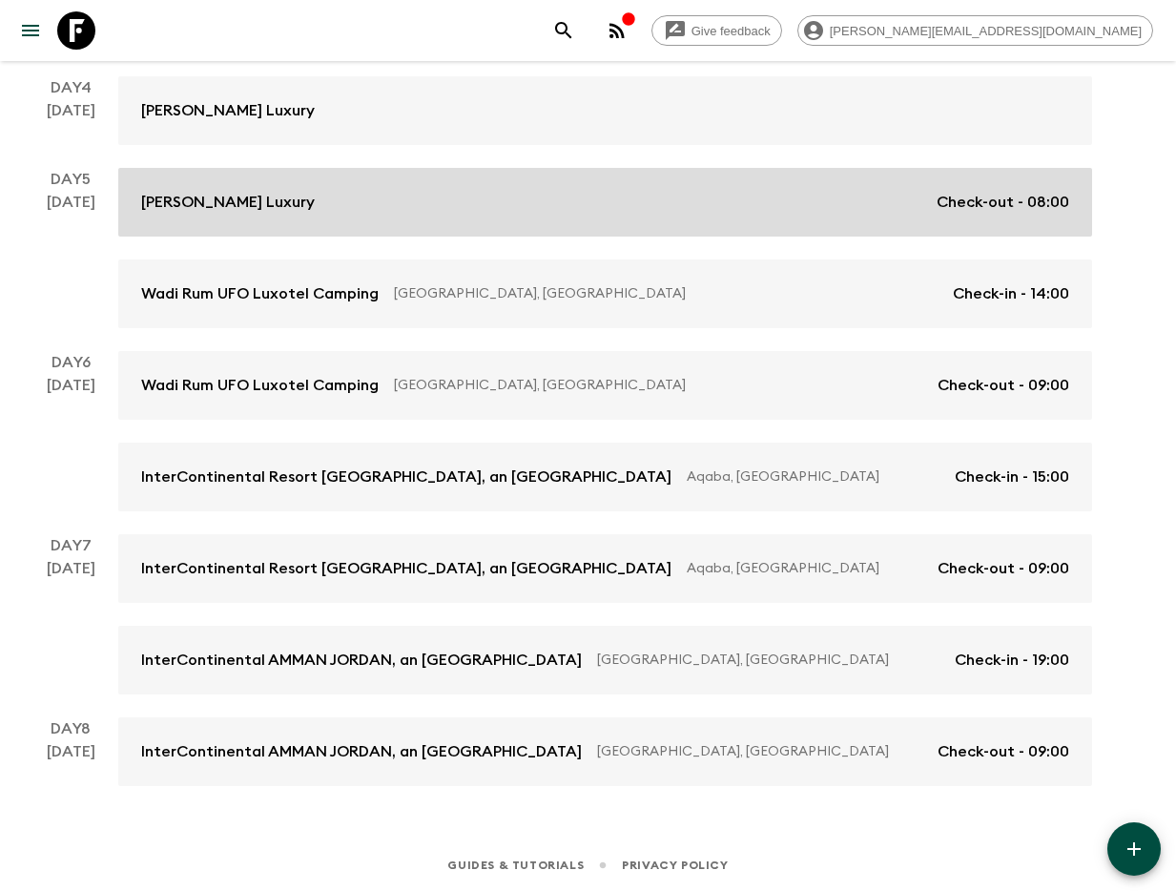
click at [303, 203] on div "Petra Moon Luxury Check-out - 08:00" at bounding box center [605, 202] width 928 height 23
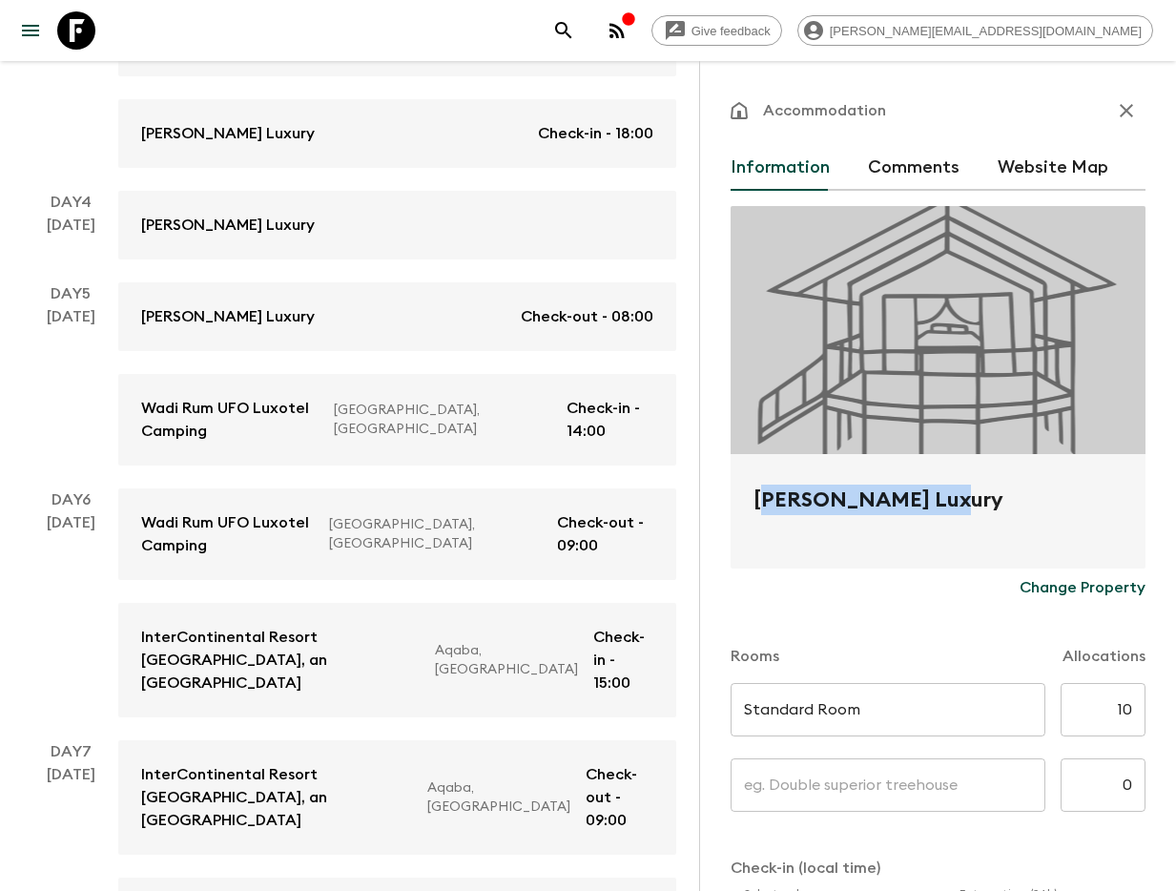
drag, startPoint x: 749, startPoint y: 516, endPoint x: 750, endPoint y: 505, distance: 11.5
click at [750, 505] on div "Petra Moon Luxury" at bounding box center [938, 511] width 415 height 114
copy h2 "Petra Moon Luxury"
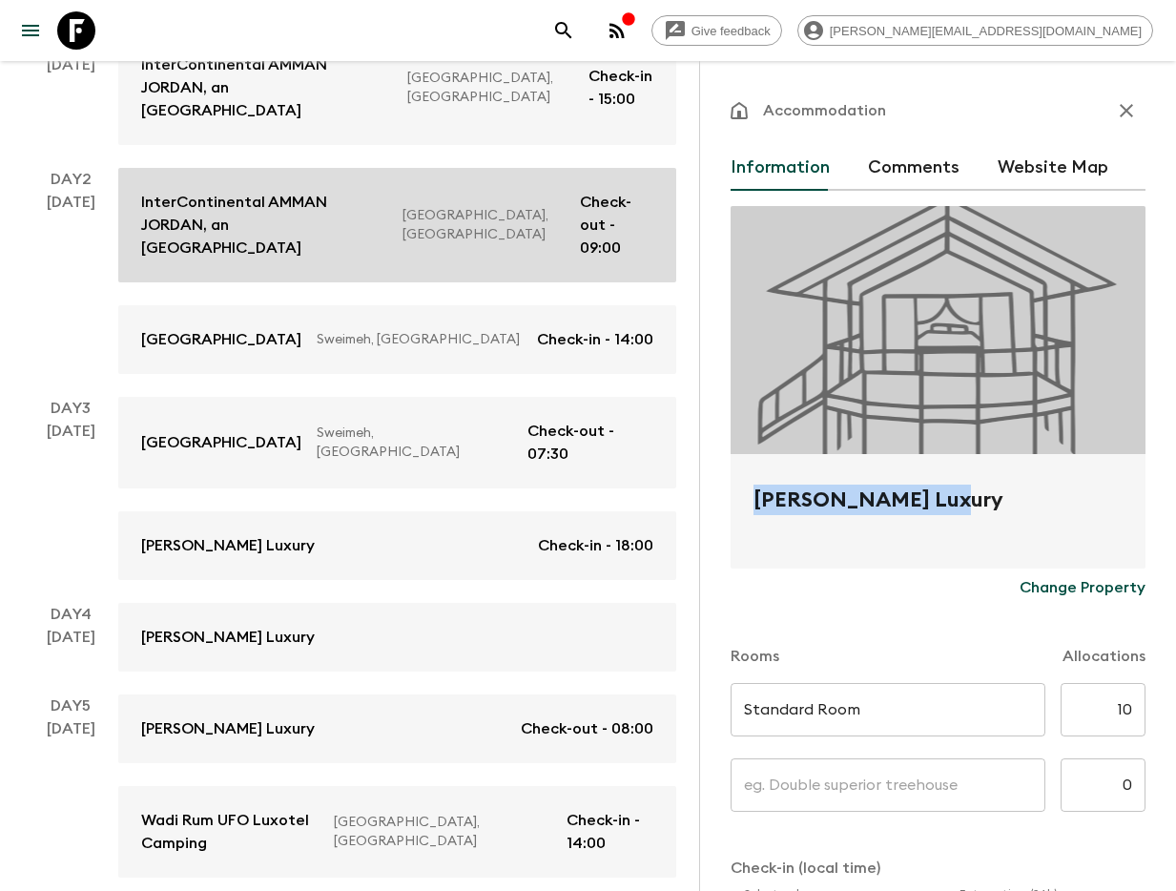
scroll to position [374, 0]
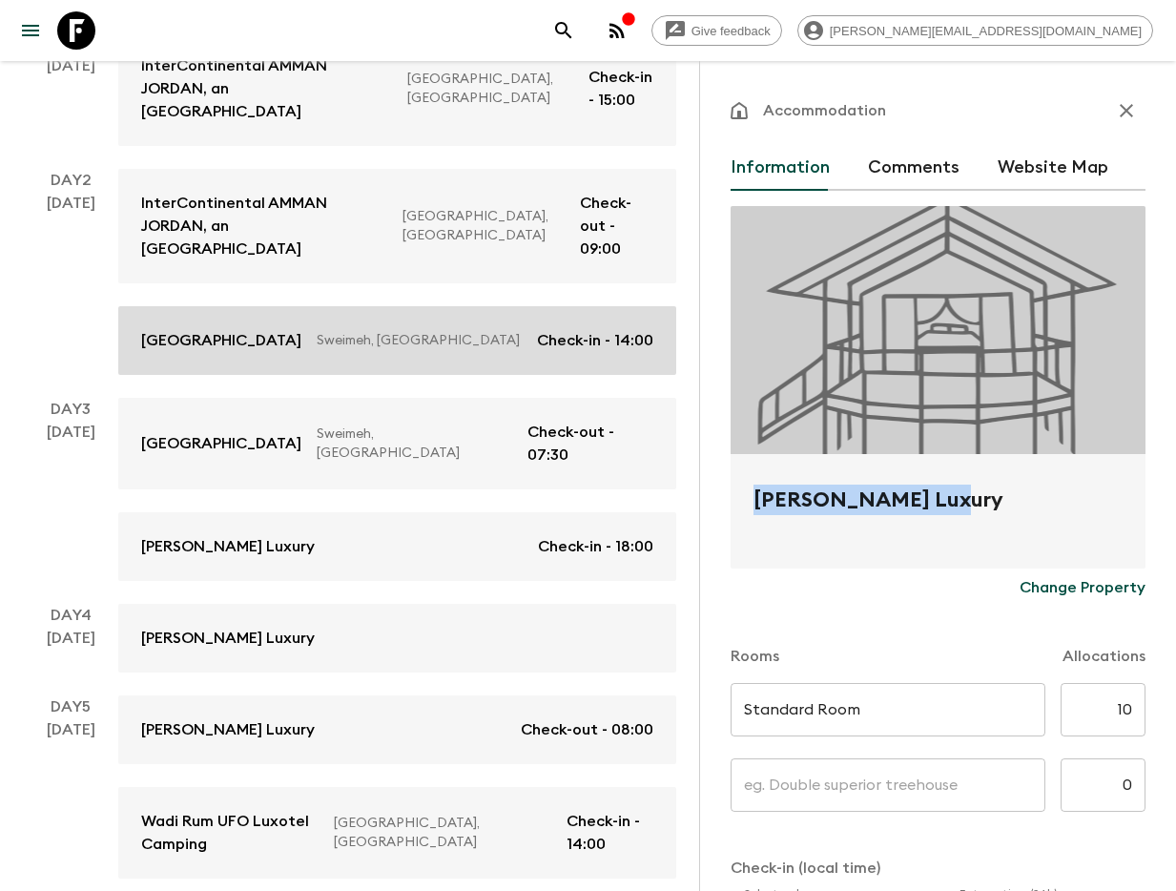
click at [263, 329] on p "Hilton Dead Sea Resort & Spa" at bounding box center [221, 340] width 160 height 23
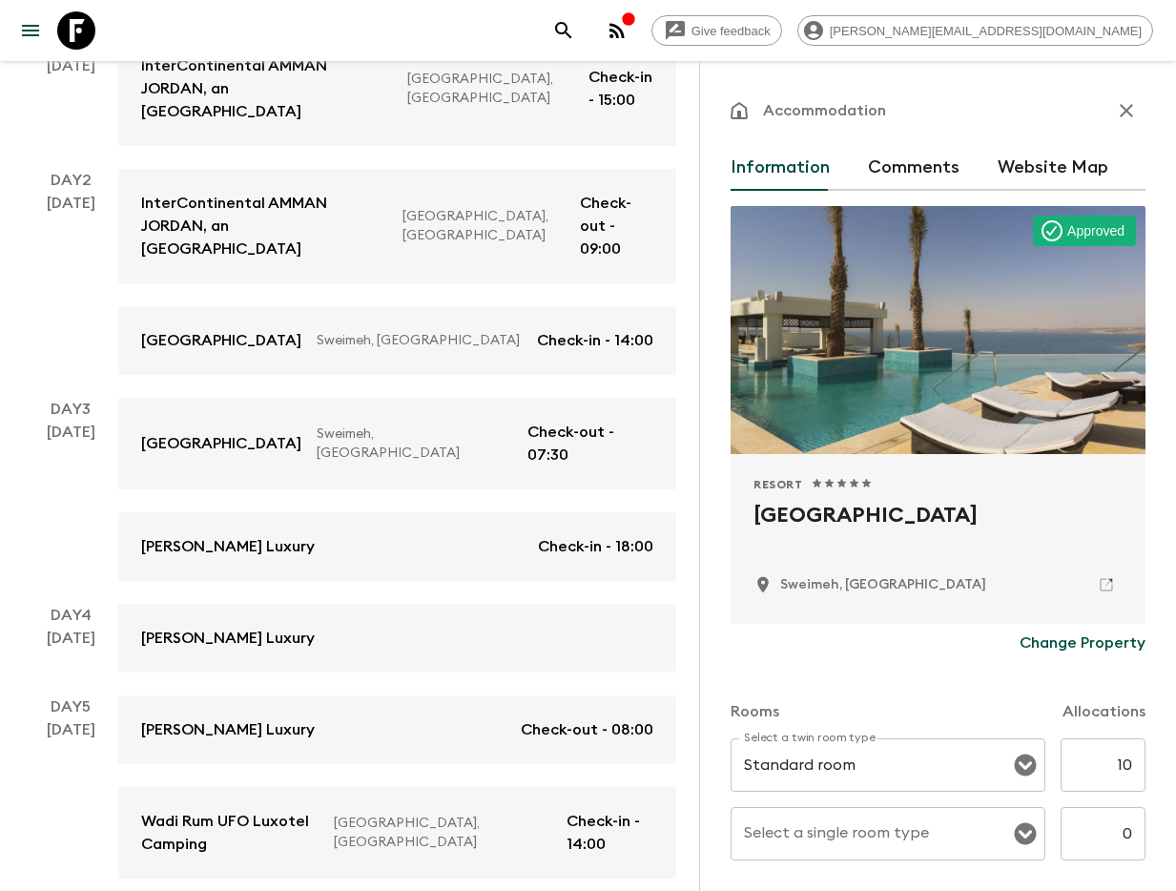
drag, startPoint x: 750, startPoint y: 516, endPoint x: 1044, endPoint y: 521, distance: 294.8
click at [1045, 521] on div "Resort 1 Star 2 Stars 3 Stars 4 Stars 5 Stars Hilton Dead Sea Resort & Spa Swei…" at bounding box center [938, 539] width 415 height 170
copy h2 "Hilton Dead Sea Resort & Spa"
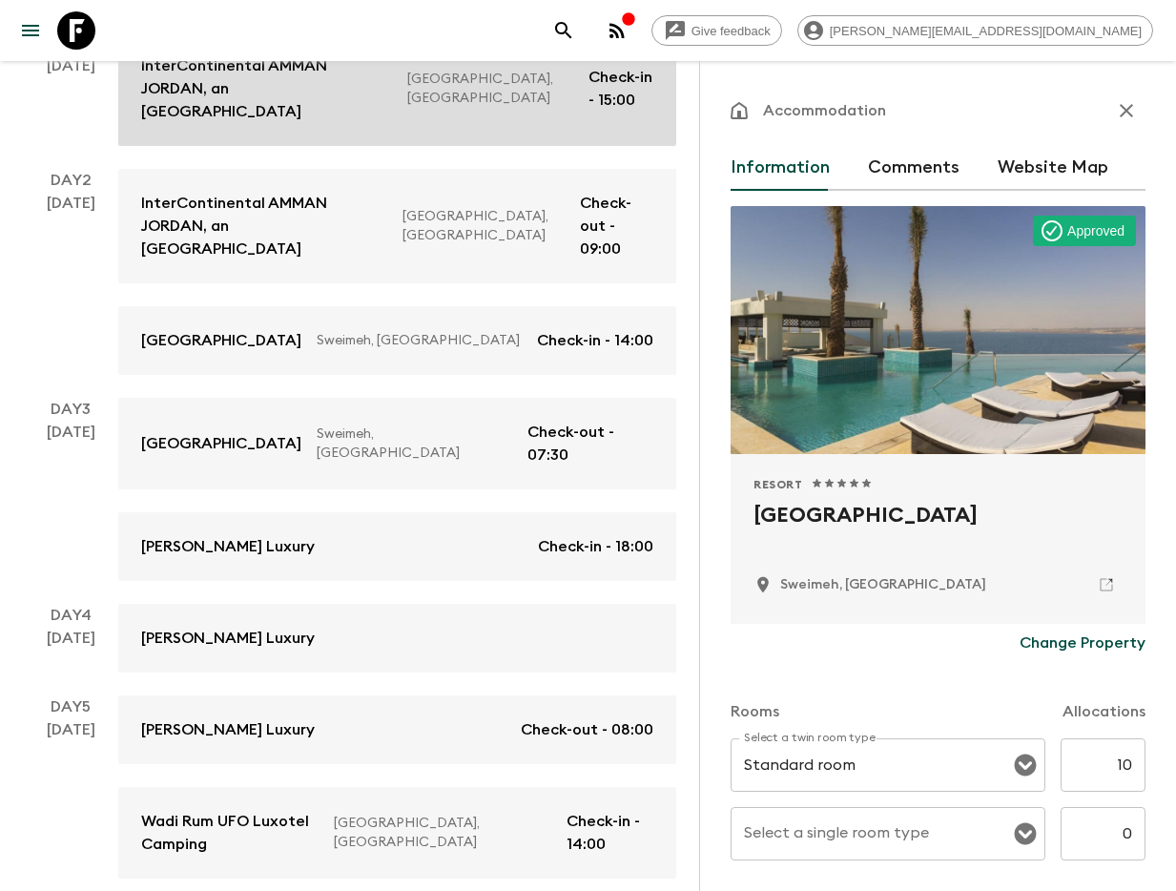
drag, startPoint x: 1133, startPoint y: 110, endPoint x: 981, endPoint y: 99, distance: 153.0
click at [1133, 110] on icon "button" at bounding box center [1126, 110] width 23 height 23
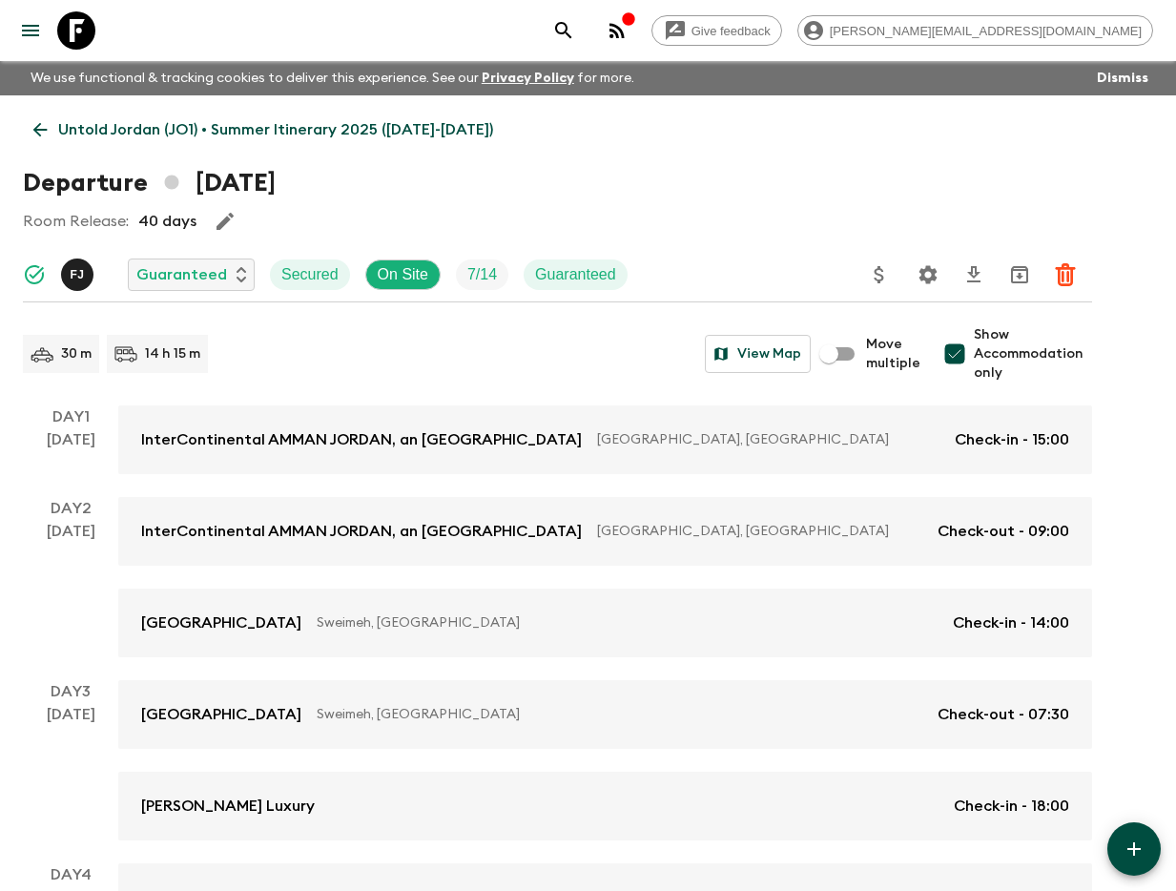
drag, startPoint x: 946, startPoint y: 358, endPoint x: 907, endPoint y: 354, distance: 39.3
click at [946, 358] on input "Show Accommodation only" at bounding box center [955, 354] width 38 height 38
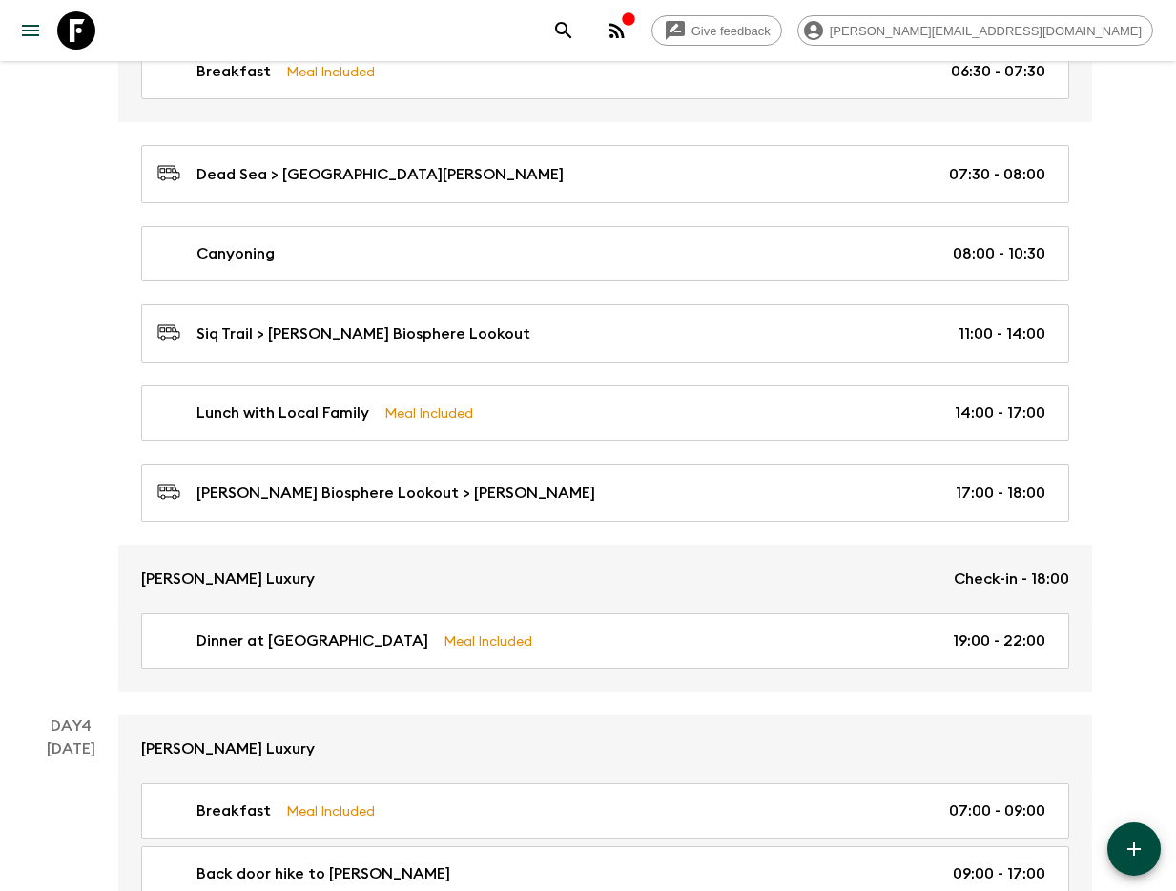
scroll to position [1312, 0]
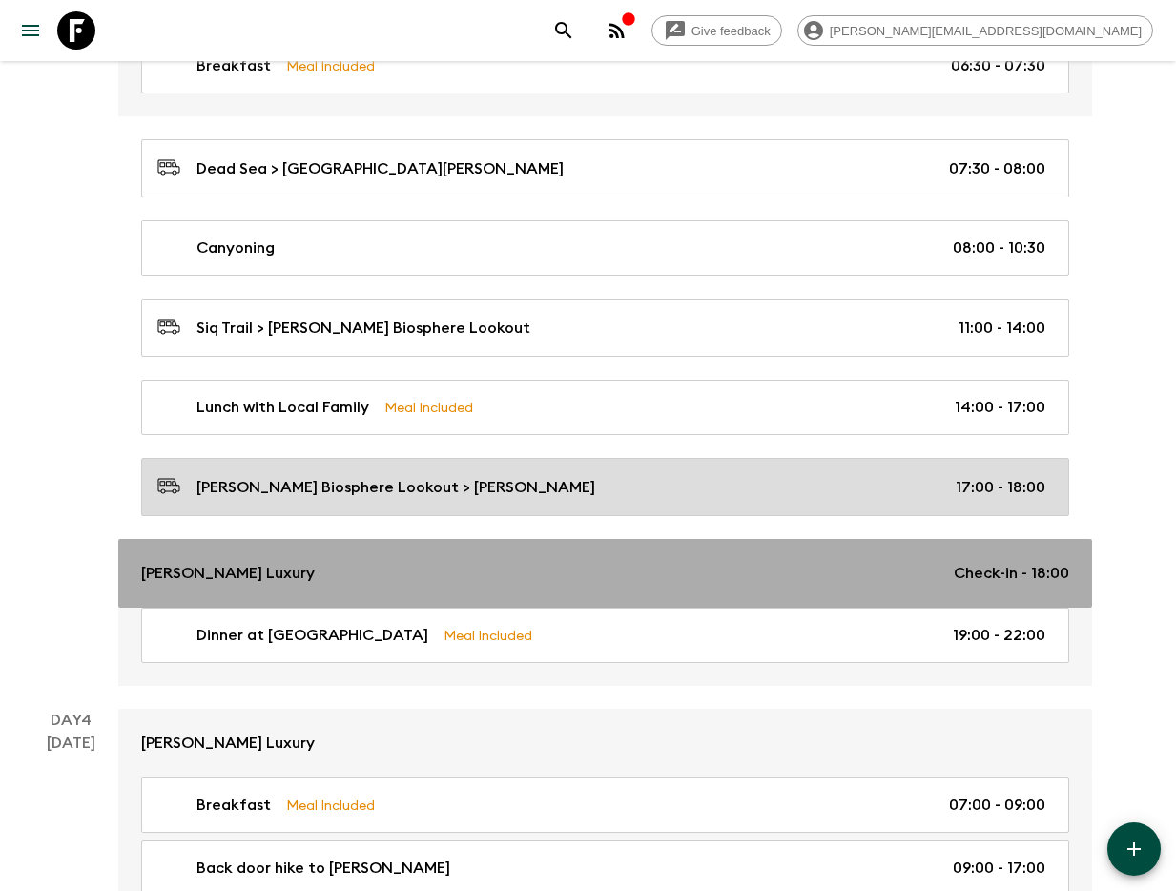
drag, startPoint x: 172, startPoint y: 562, endPoint x: 279, endPoint y: 508, distance: 119.4
click at [172, 562] on p "Petra Moon Luxury" at bounding box center [228, 573] width 174 height 23
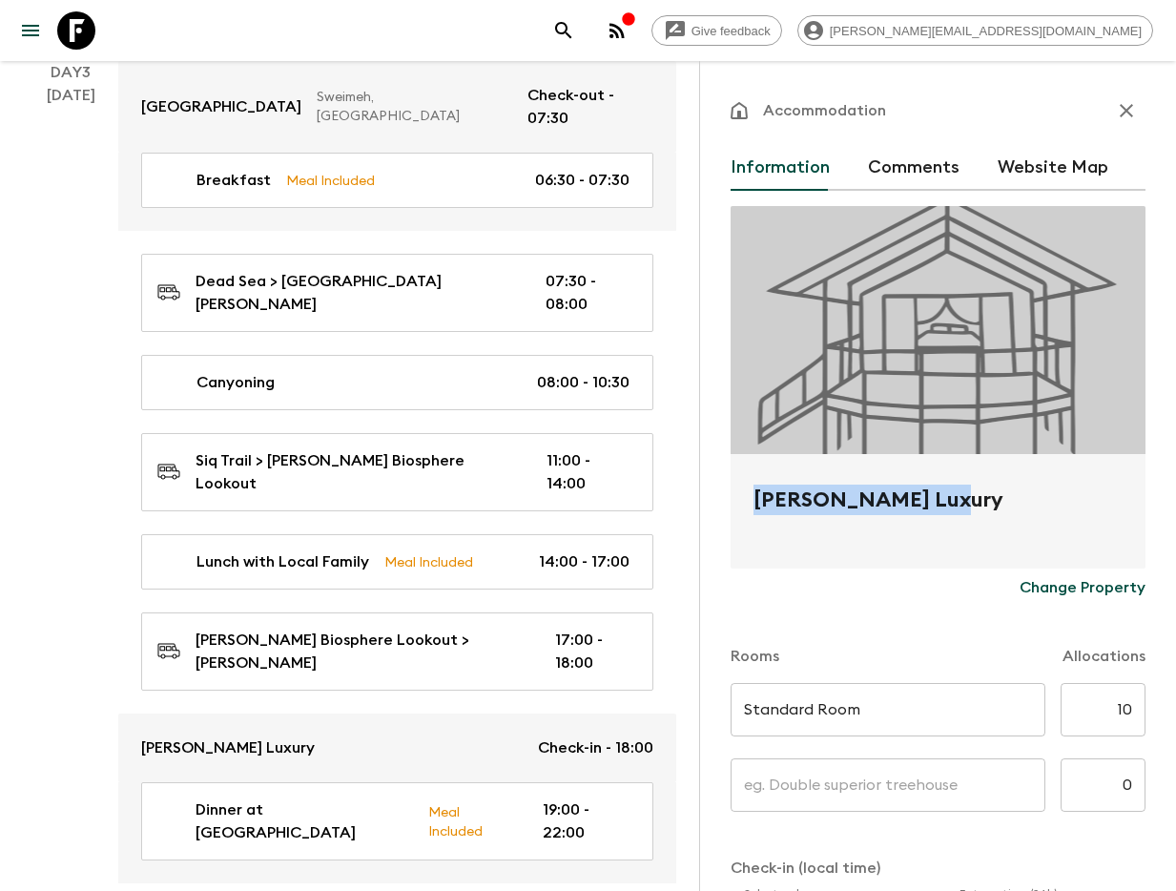
drag, startPoint x: 728, startPoint y: 509, endPoint x: 950, endPoint y: 499, distance: 222.5
click at [961, 485] on div "Accommodation Information Comments Website Map Petra Moon Luxury Change Propert…" at bounding box center [937, 506] width 477 height 891
copy h2 "Petra Moon Luxury"
click at [1129, 102] on icon "button" at bounding box center [1126, 110] width 23 height 23
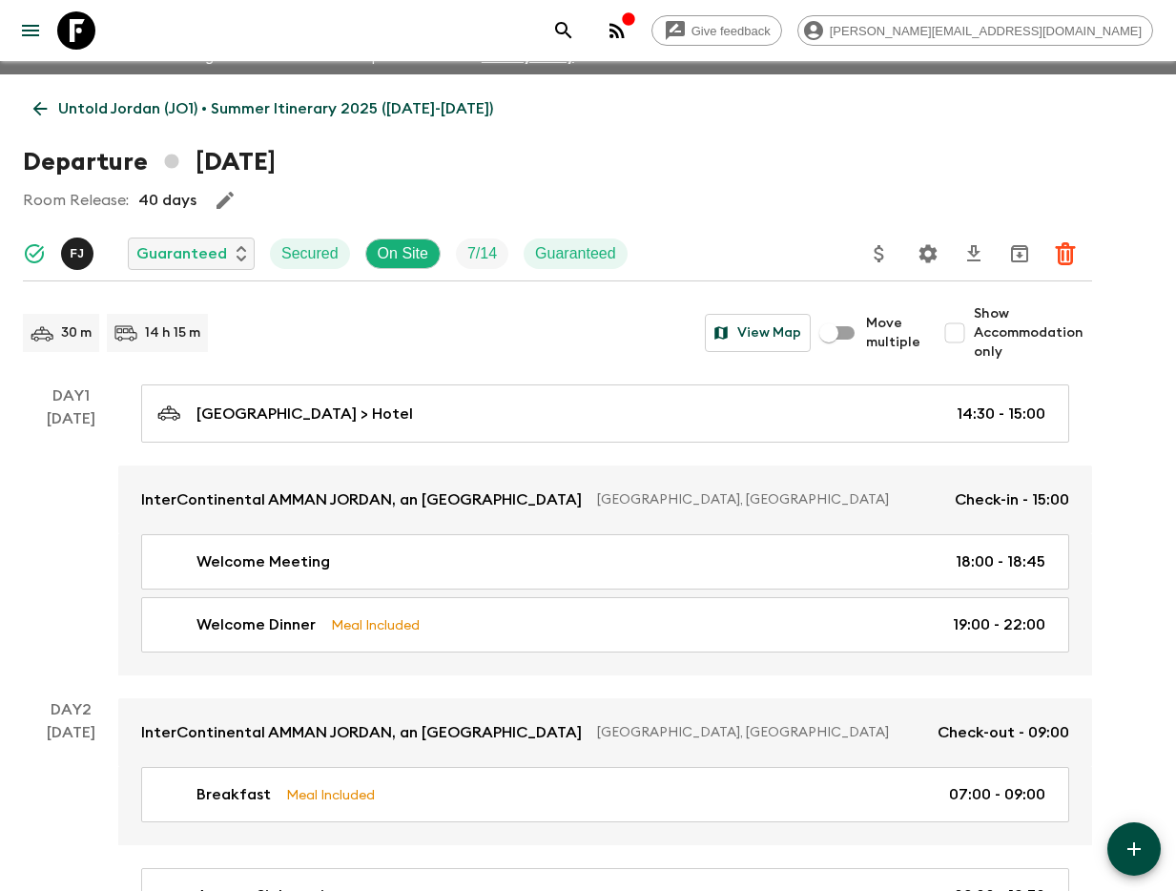
scroll to position [40, 0]
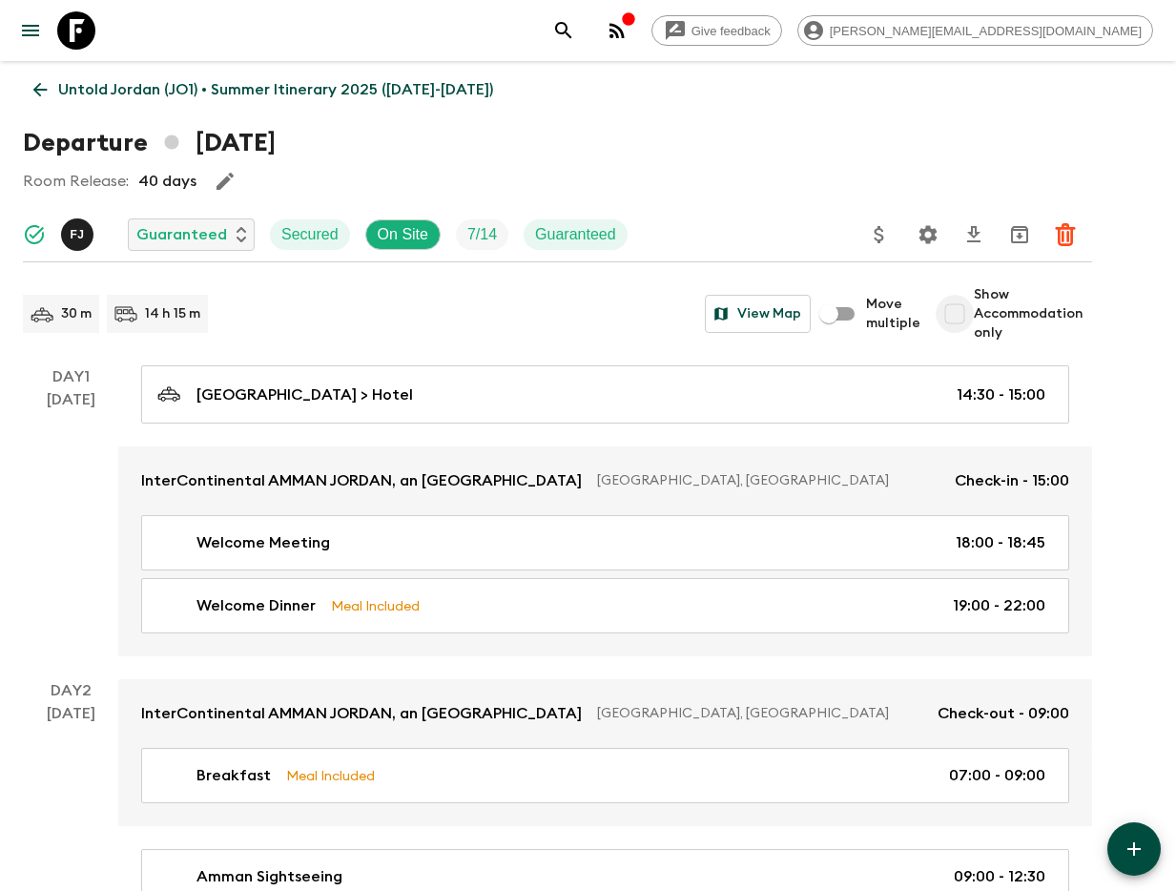
click at [968, 304] on input "Show Accommodation only" at bounding box center [955, 314] width 38 height 38
checkbox input "true"
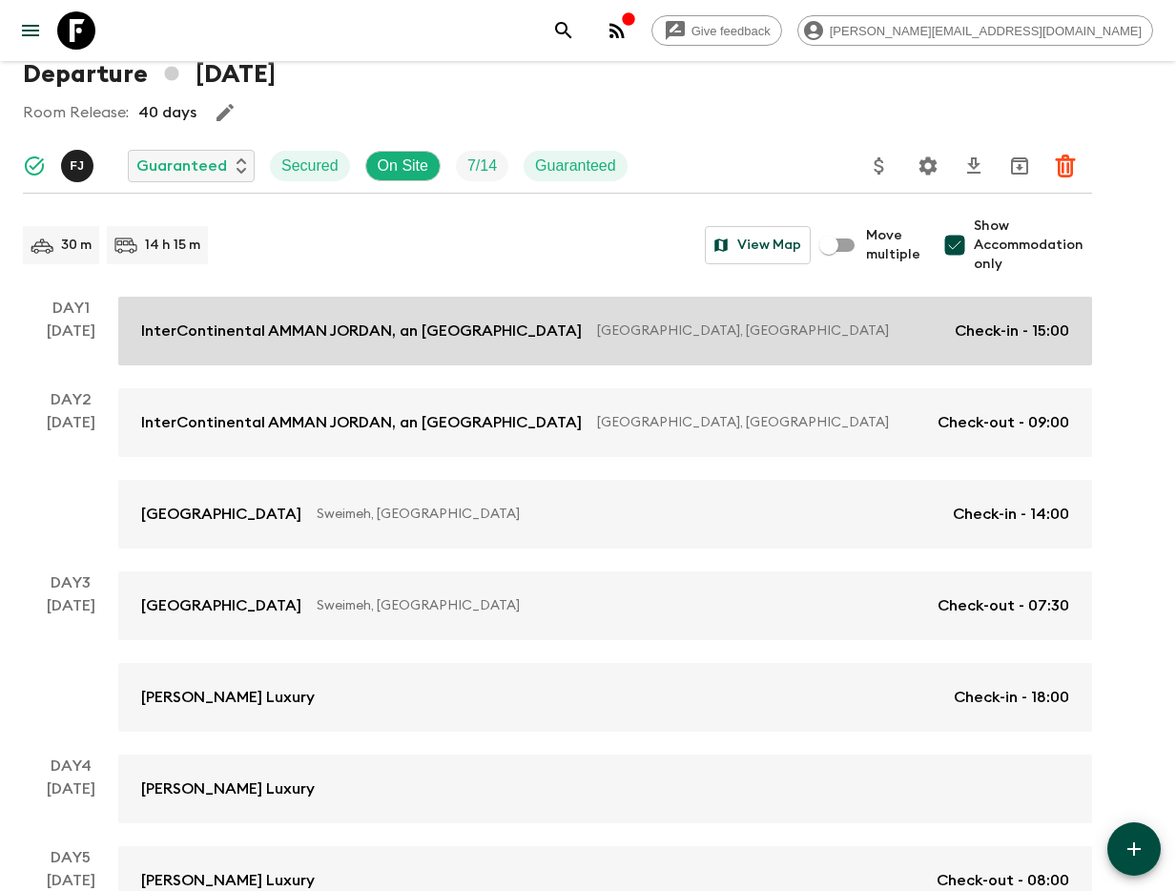
scroll to position [133, 0]
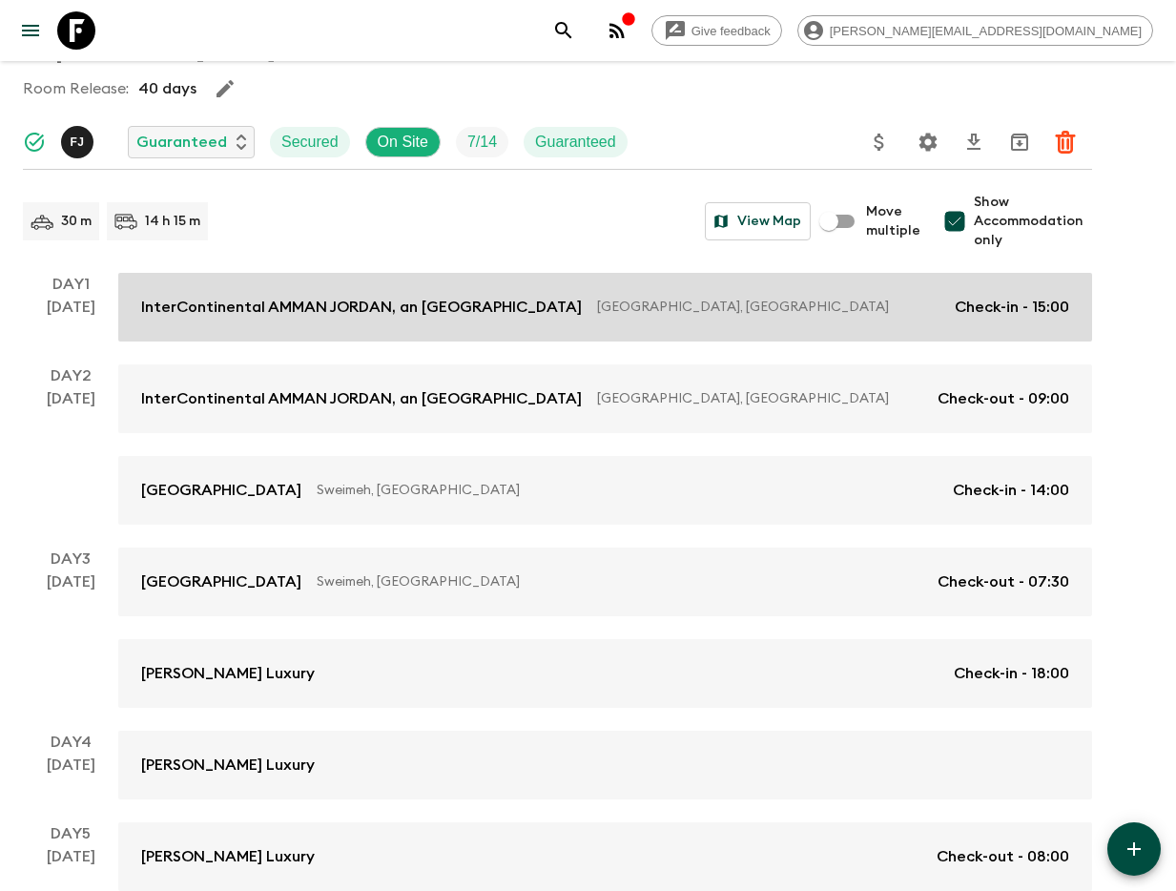
click at [217, 318] on p "InterContinental AMMAN JORDAN, an IHG Hotel" at bounding box center [361, 307] width 441 height 23
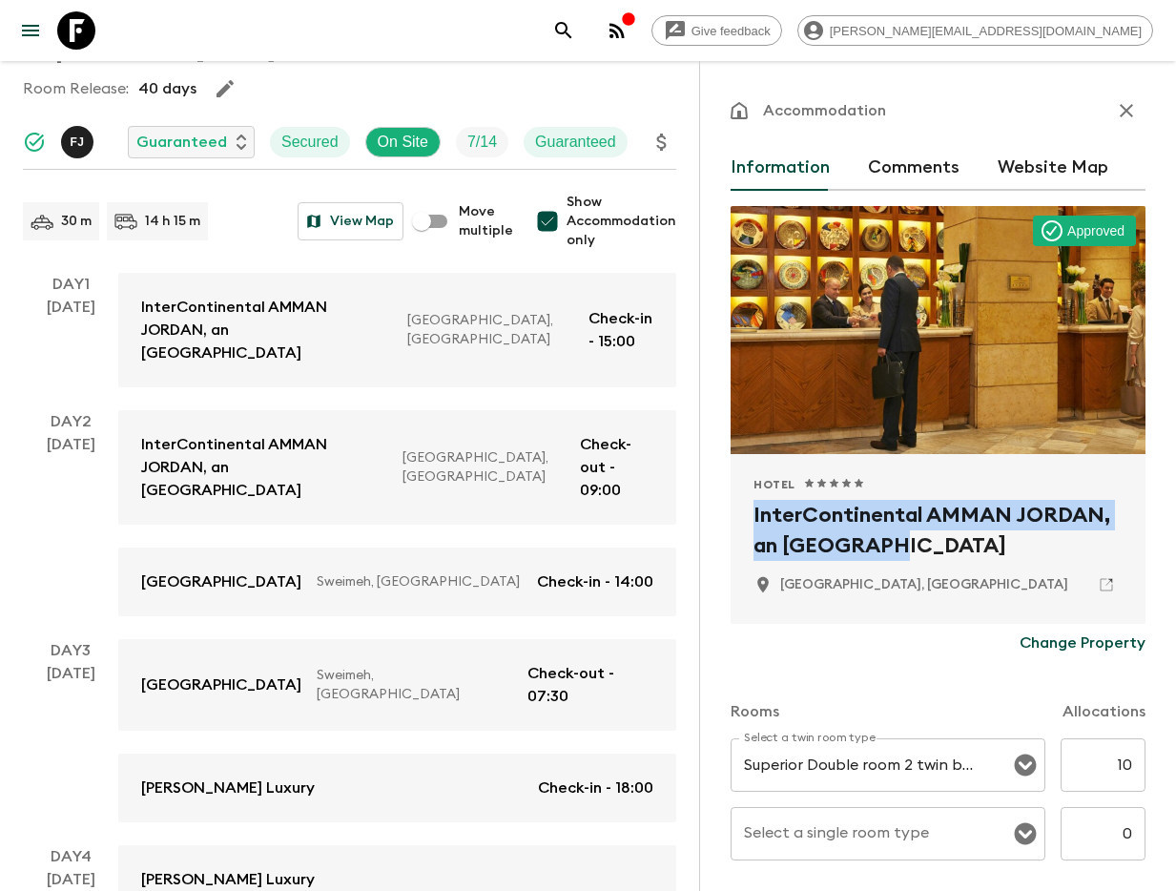
drag, startPoint x: 768, startPoint y: 518, endPoint x: 926, endPoint y: 553, distance: 162.2
click at [926, 553] on div "Hotel 1 Star 2 Stars 3 Stars 4 Stars 5 Stars InterContinental AMMAN JORDAN, an …" at bounding box center [938, 539] width 415 height 170
copy h2 "InterContinental AMMAN JORDAN, an IHG Hotel"
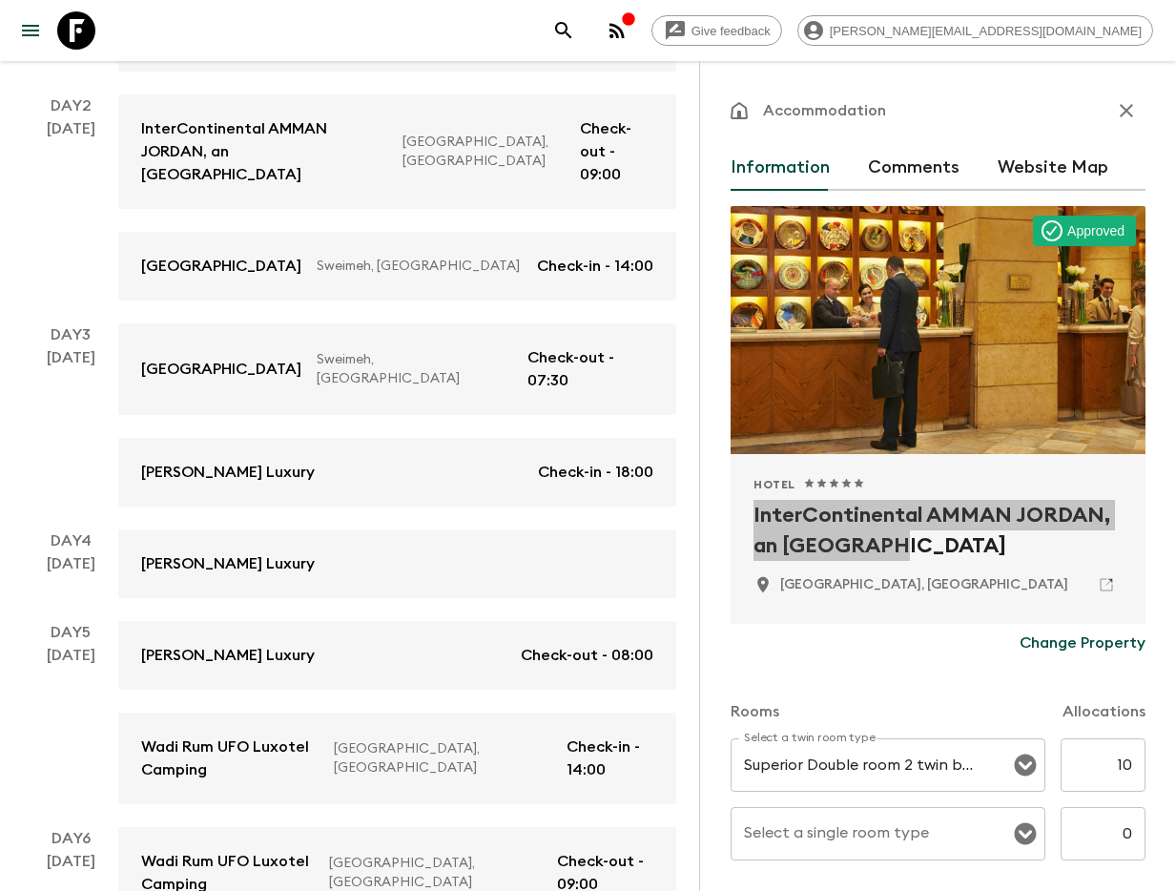
scroll to position [450, 0]
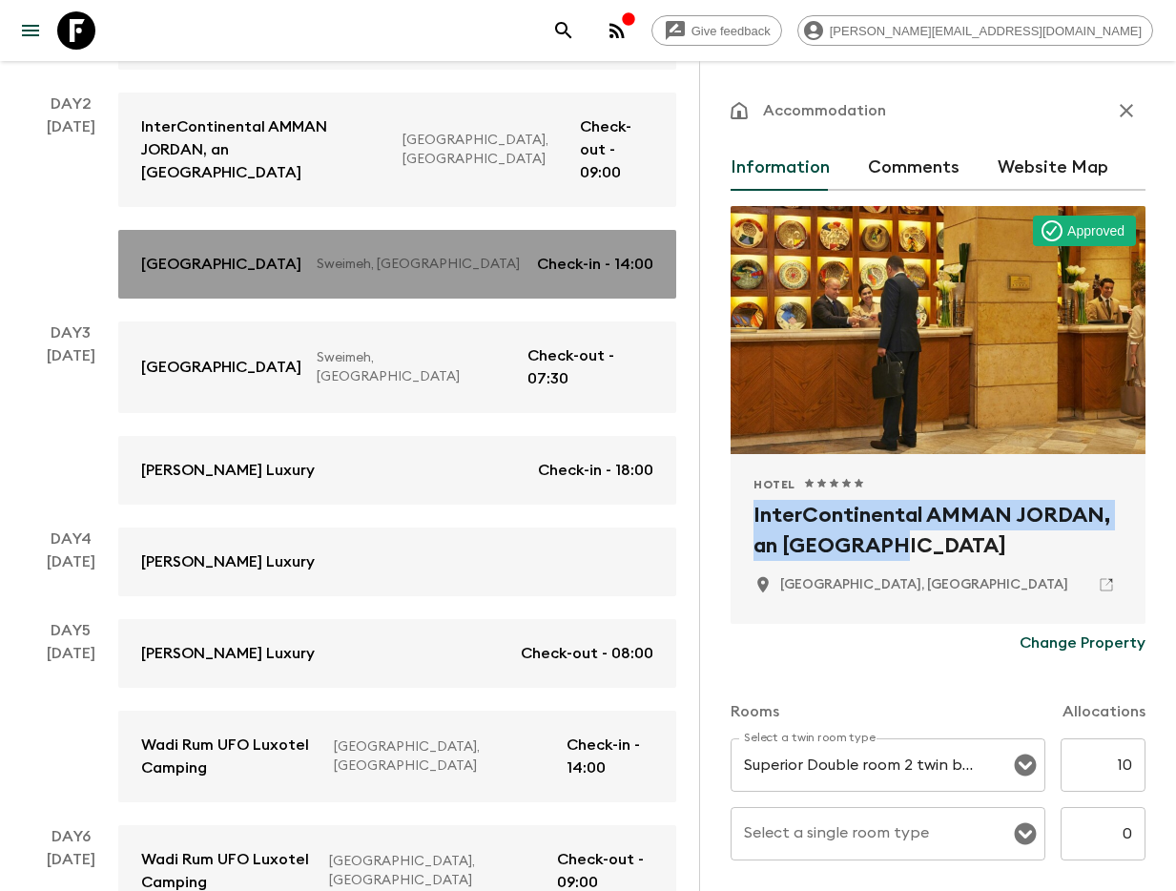
click at [239, 253] on p "Hilton Dead Sea Resort & Spa" at bounding box center [221, 264] width 160 height 23
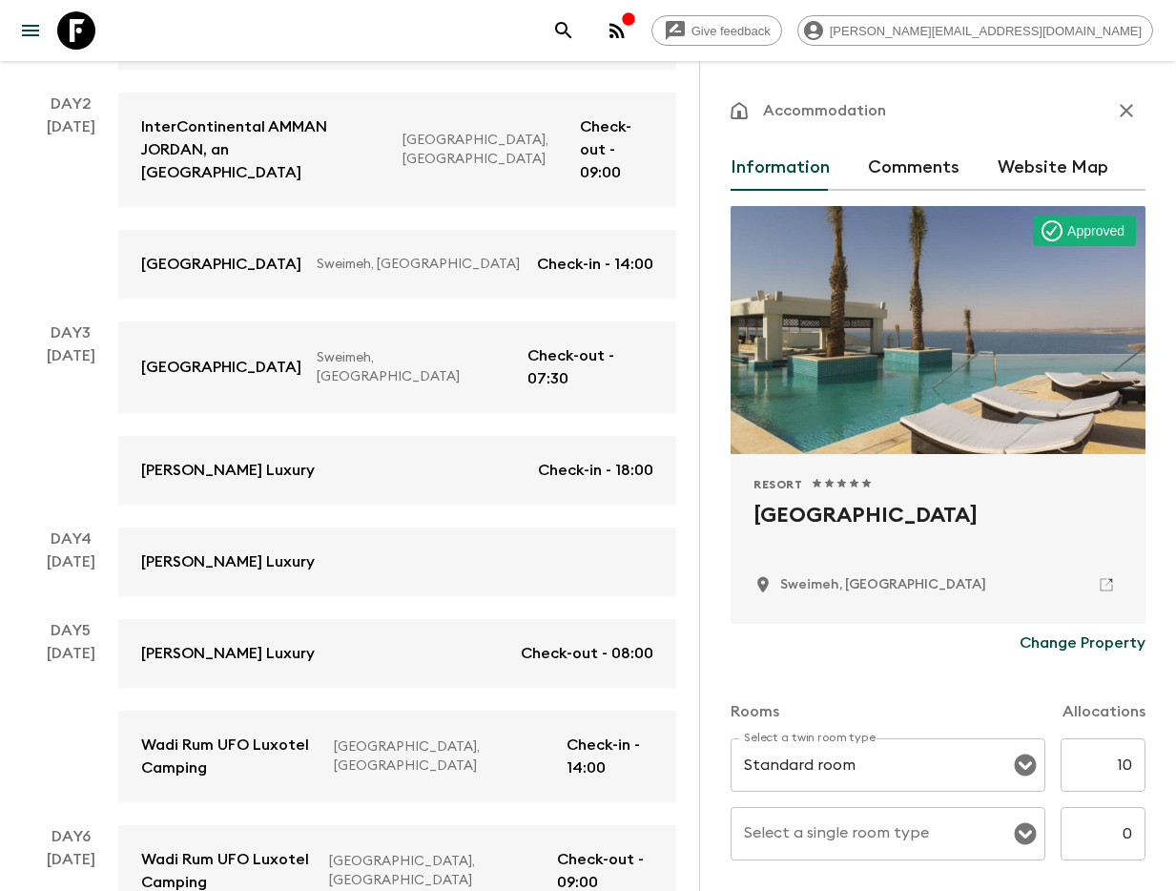
drag, startPoint x: 750, startPoint y: 506, endPoint x: 1067, endPoint y: 522, distance: 318.0
click at [1058, 522] on div "Resort 1 Star 2 Stars 3 Stars 4 Stars 5 Stars Hilton Dead Sea Resort & Spa Swei…" at bounding box center [938, 539] width 415 height 170
copy h2 "Hilton Dead Sea Resort & Spa"
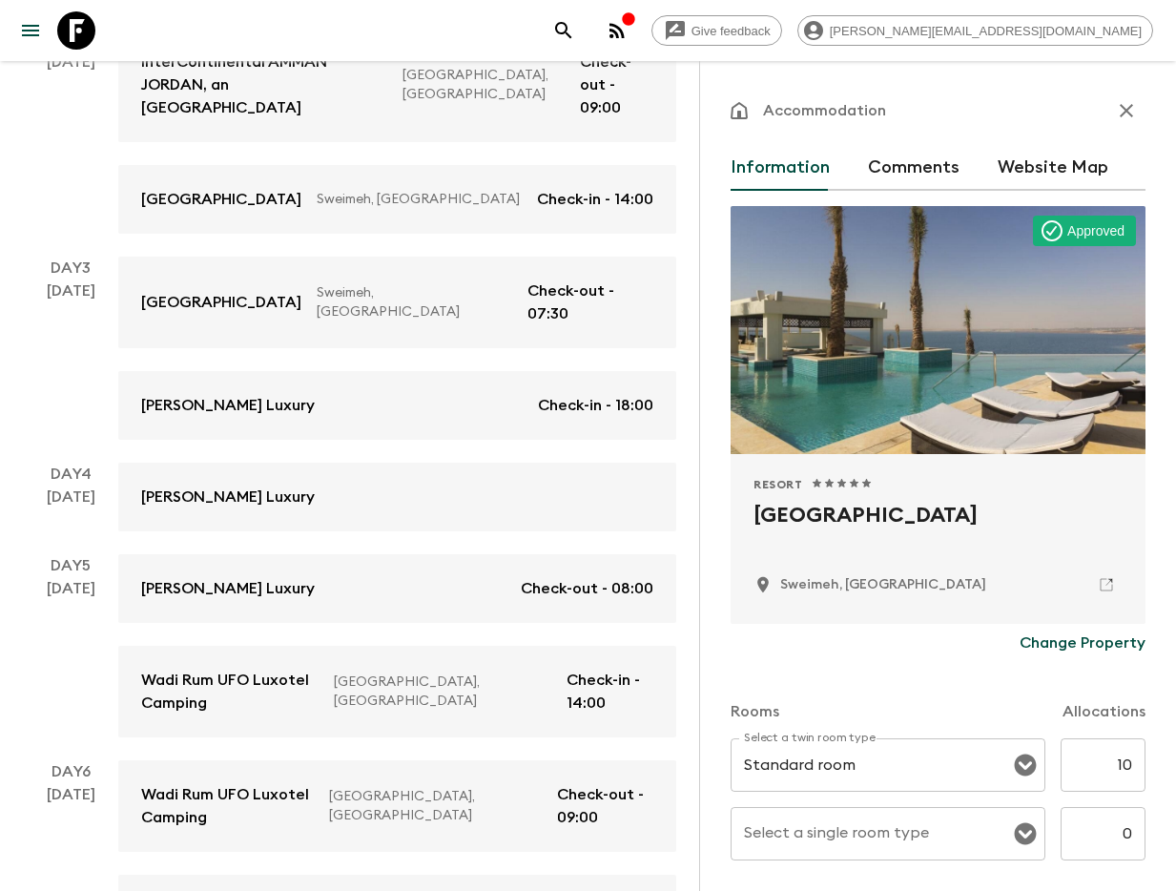
click at [304, 394] on div "Petra Moon Luxury Check-in - 18:00" at bounding box center [397, 405] width 512 height 23
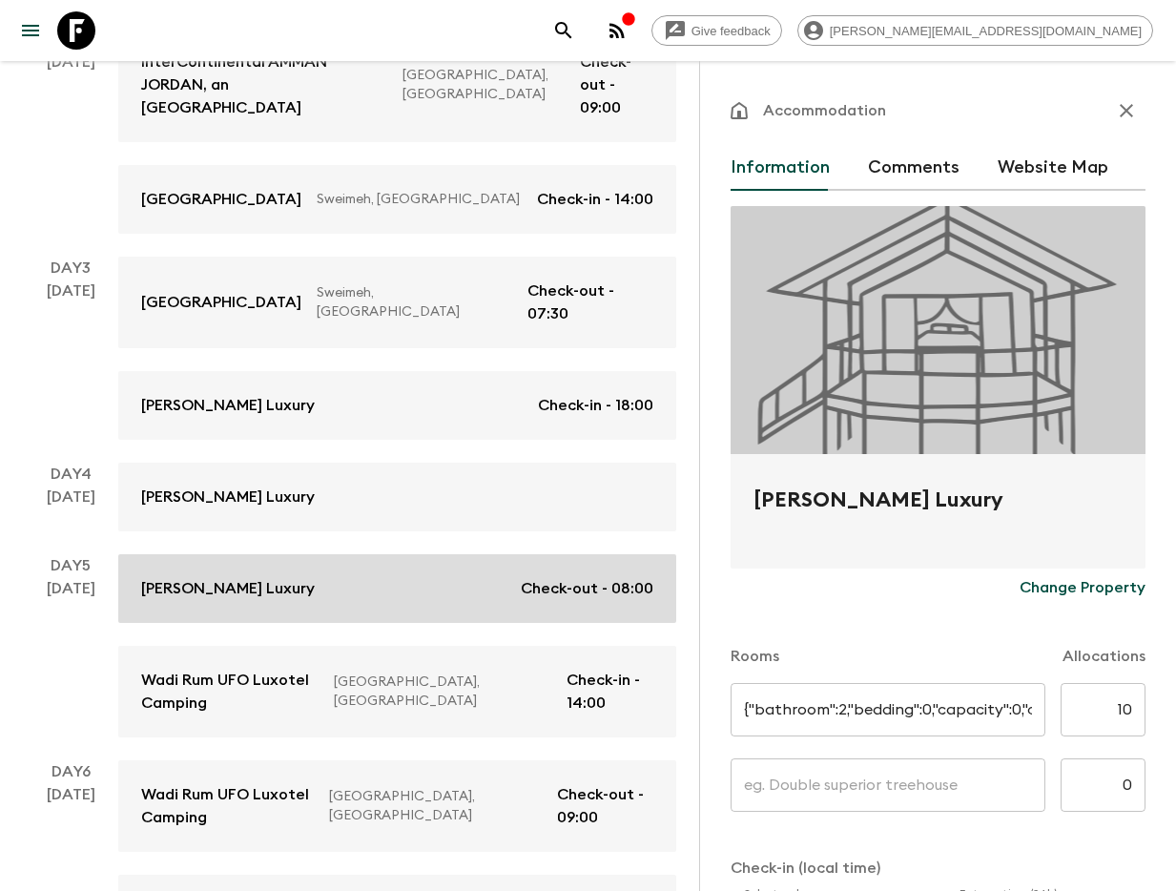
type input "Standard Room"
type input "Day 3"
type input "18:00"
type input "Day 5"
type input "08:00"
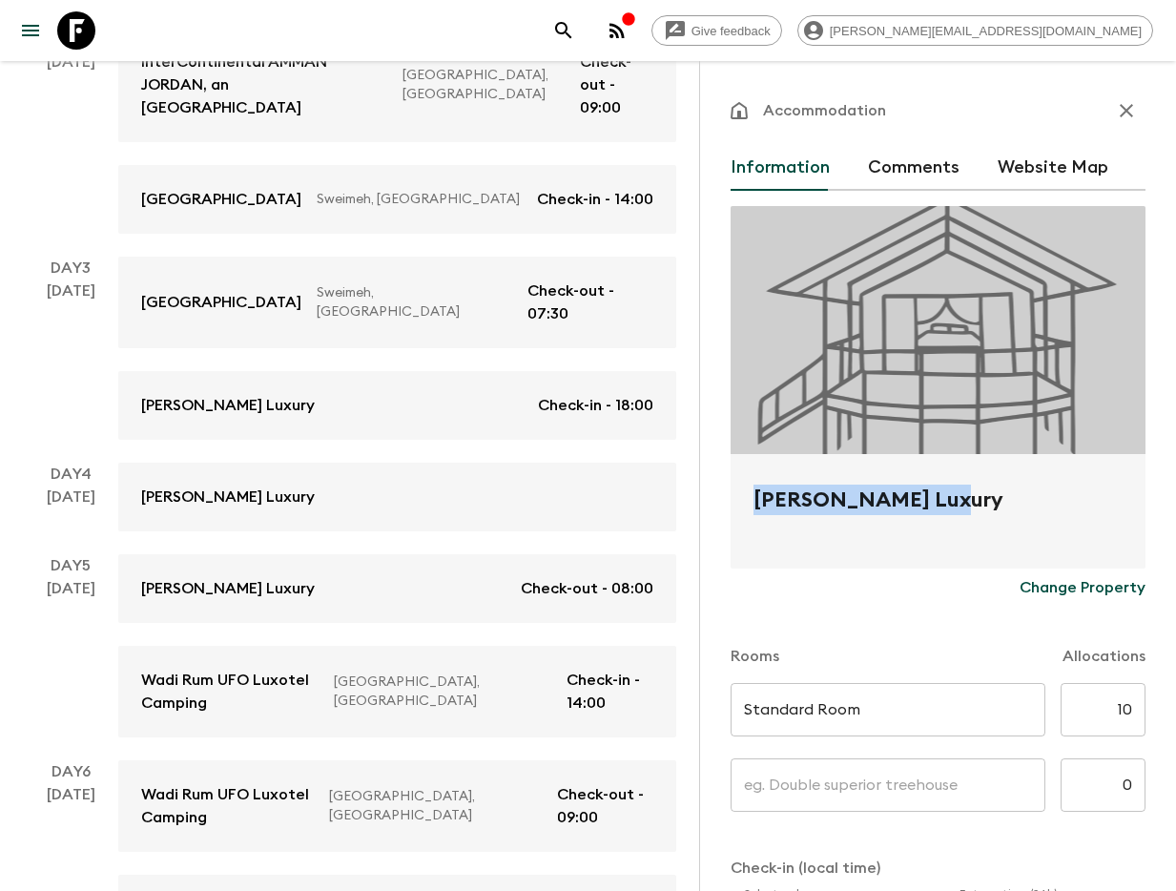
drag, startPoint x: 747, startPoint y: 497, endPoint x: 964, endPoint y: 506, distance: 217.7
click at [964, 506] on div "Petra Moon Luxury" at bounding box center [938, 511] width 415 height 114
copy h2 "Petra Moon Luxury"
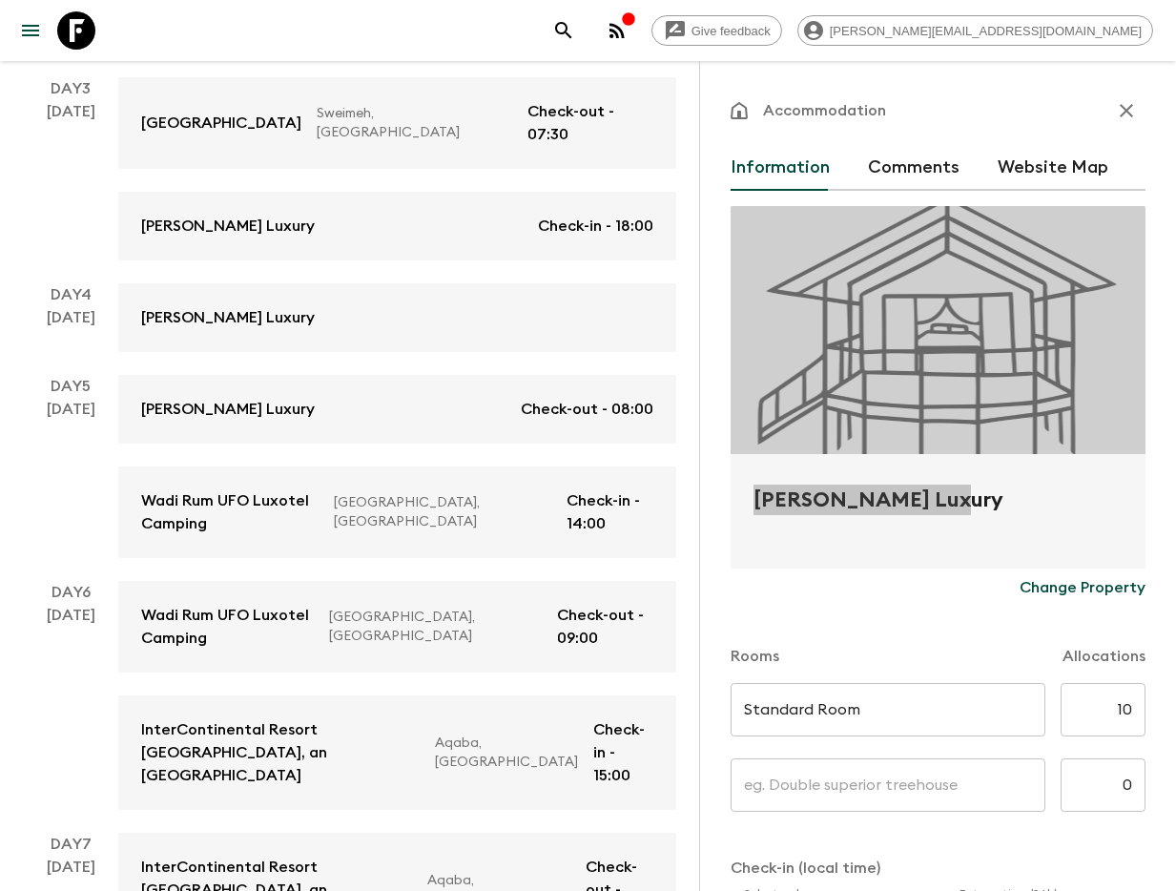
scroll to position [695, 0]
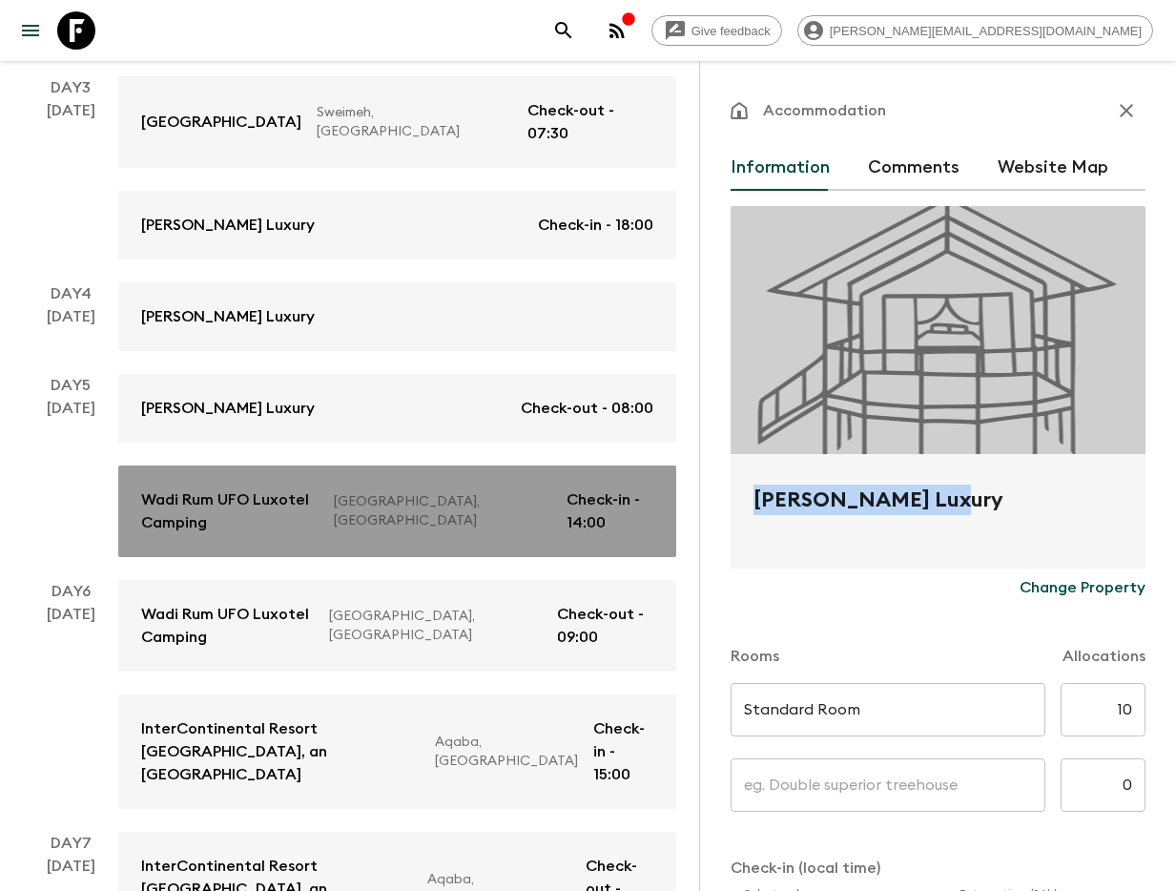
click at [265, 465] on link "Wadi Rum UFO Luxotel Camping Wadi Rum, Jordan Check-in - 14:00" at bounding box center [397, 511] width 558 height 92
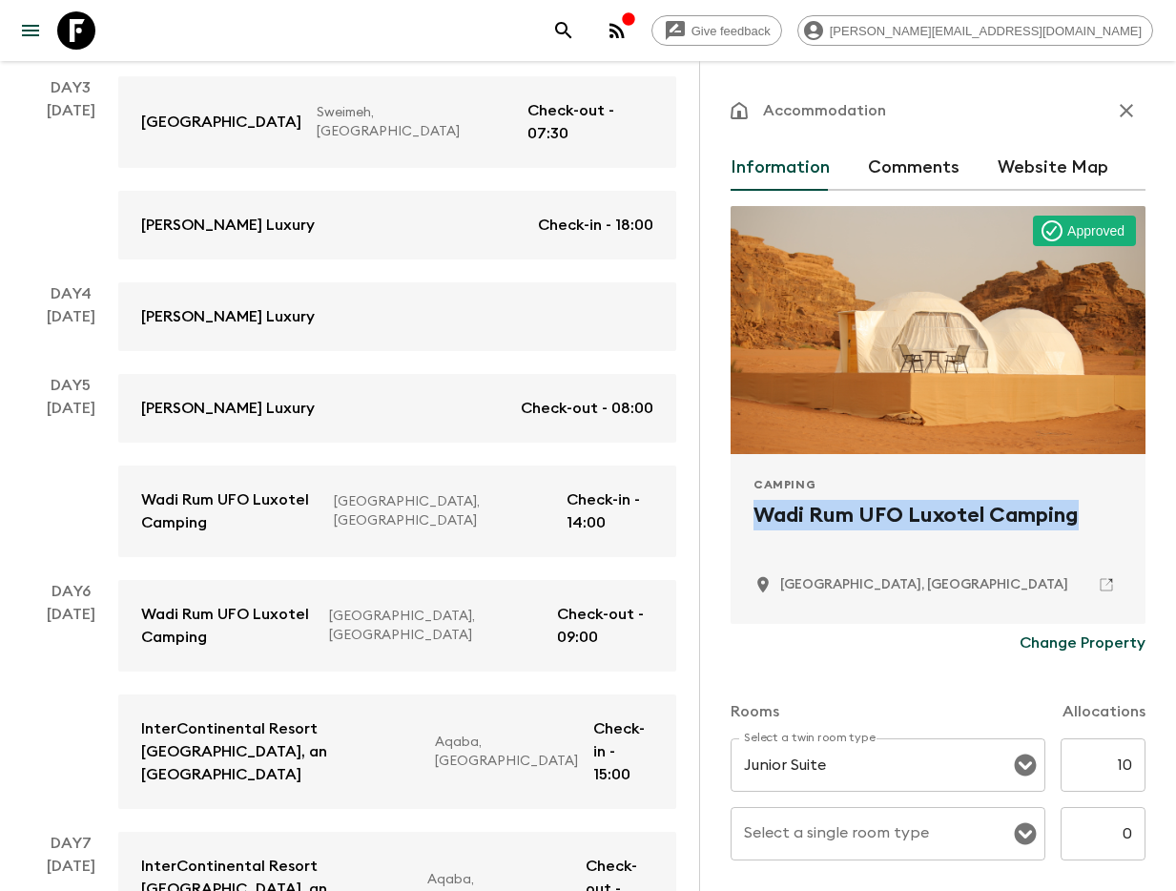
drag, startPoint x: 754, startPoint y: 501, endPoint x: 1077, endPoint y: 520, distance: 323.9
click at [1086, 520] on h2 "Wadi Rum UFO Luxotel Camping" at bounding box center [938, 530] width 369 height 61
copy h2 "Wadi Rum UFO Luxotel Camping"
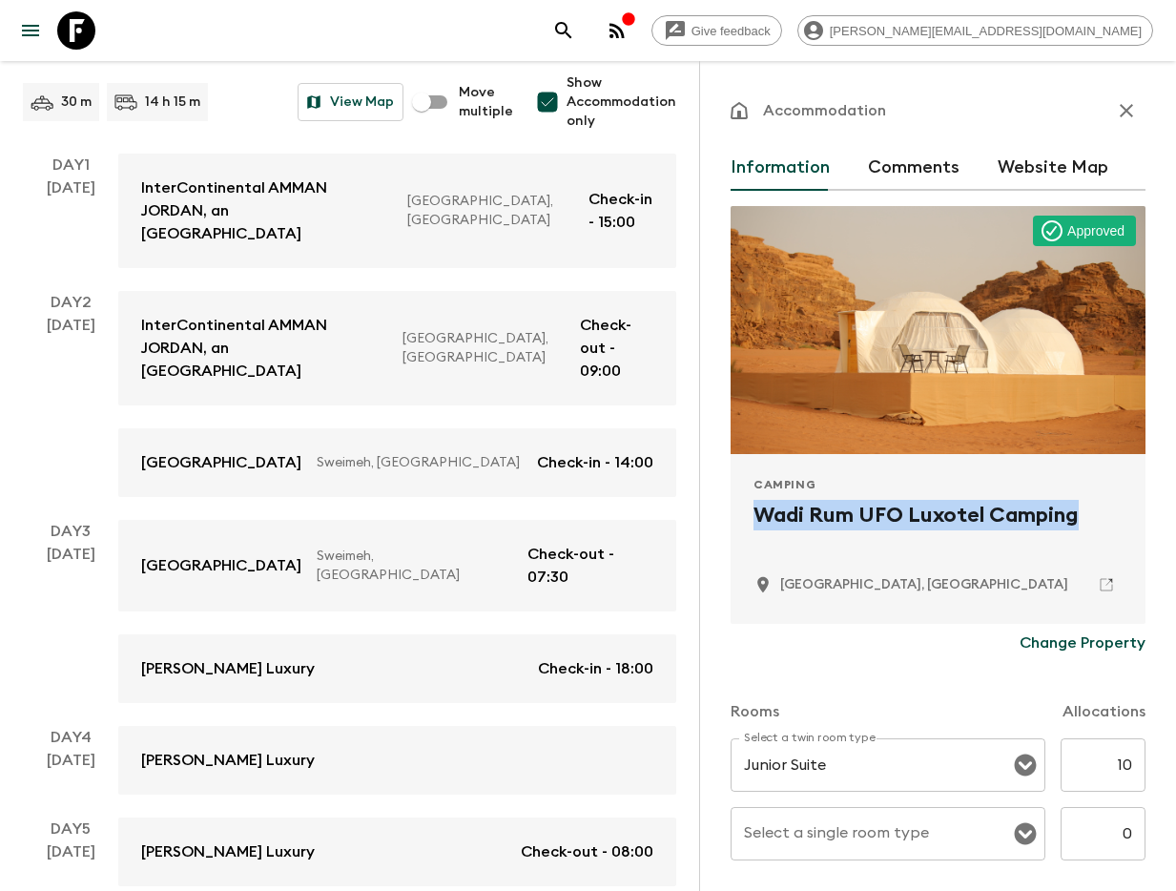
scroll to position [924, 0]
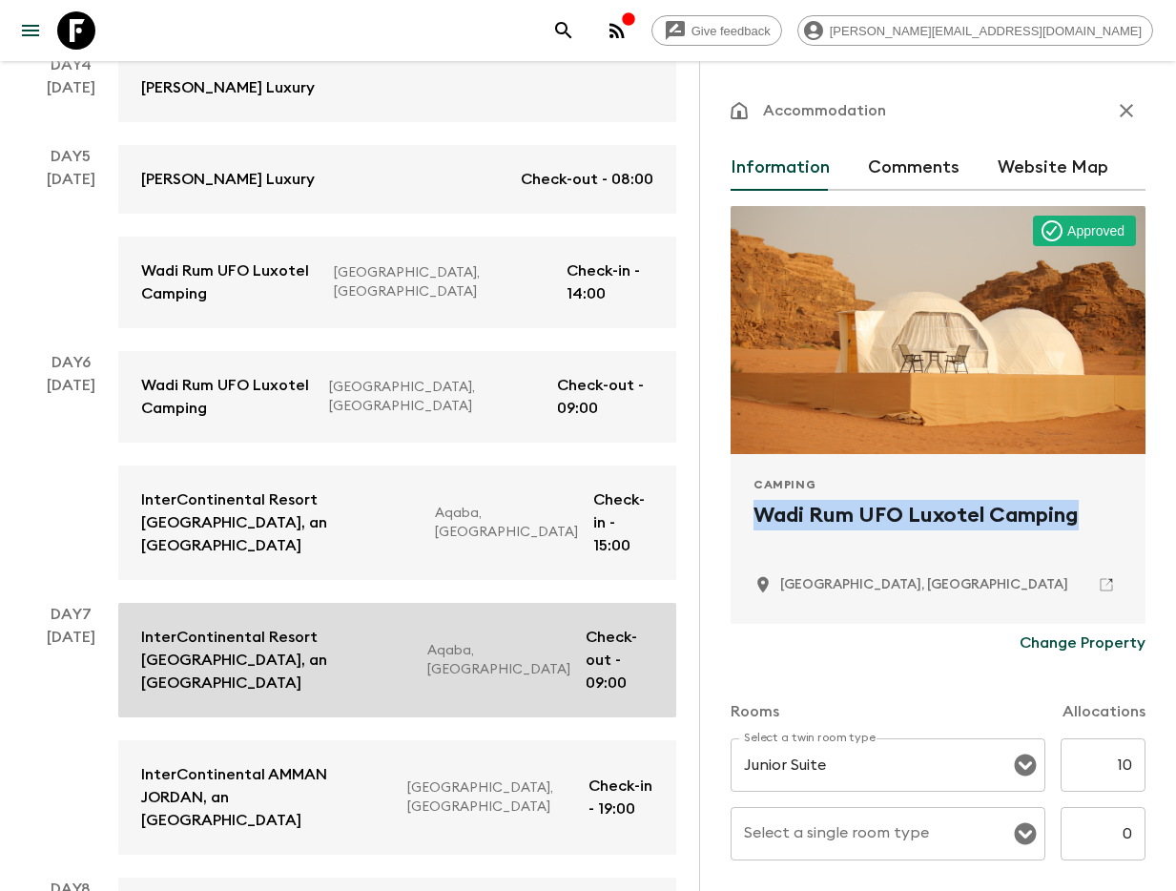
click at [320, 626] on p "InterContinental Resort Aqaba, an IHG Hotel" at bounding box center [276, 660] width 271 height 69
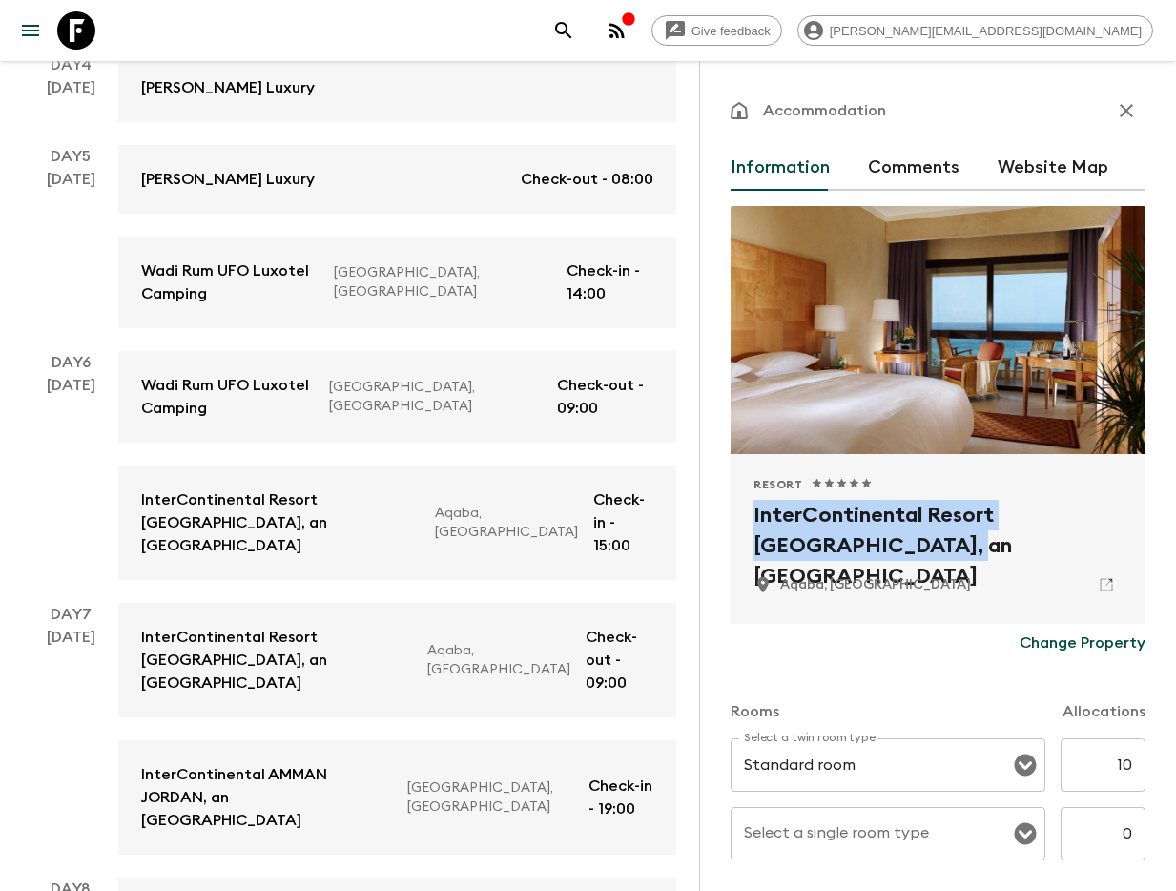
drag, startPoint x: 739, startPoint y: 506, endPoint x: 883, endPoint y: 544, distance: 148.8
click at [882, 543] on div "Resort 1 Star 2 Stars 3 Stars 4 Stars 5 Stars InterContinental Resort Aqaba, an…" at bounding box center [938, 539] width 415 height 170
copy h2 "InterContinental Resort Aqaba, an IHG Hotel"
